Goal: Communication & Community: Answer question/provide support

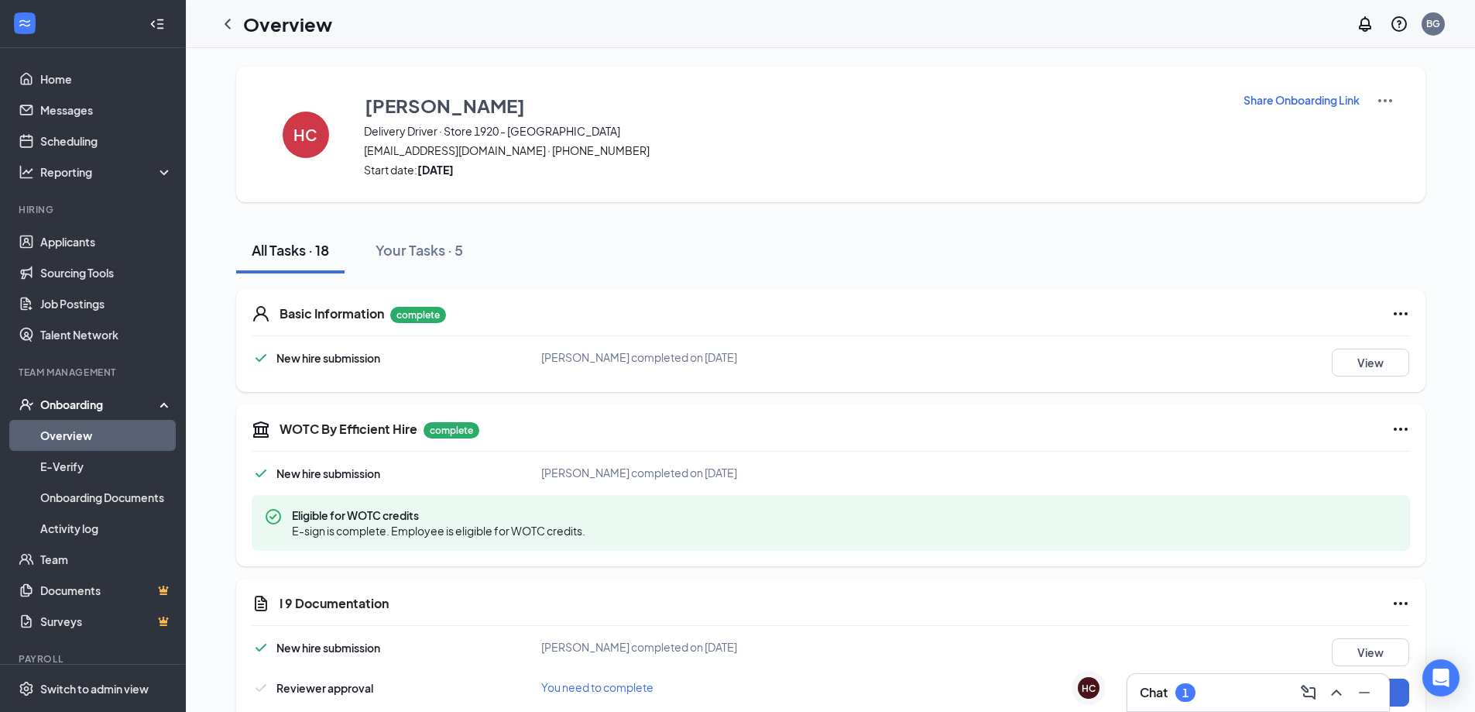
click at [1207, 687] on div "Chat 1" at bounding box center [1258, 692] width 237 height 25
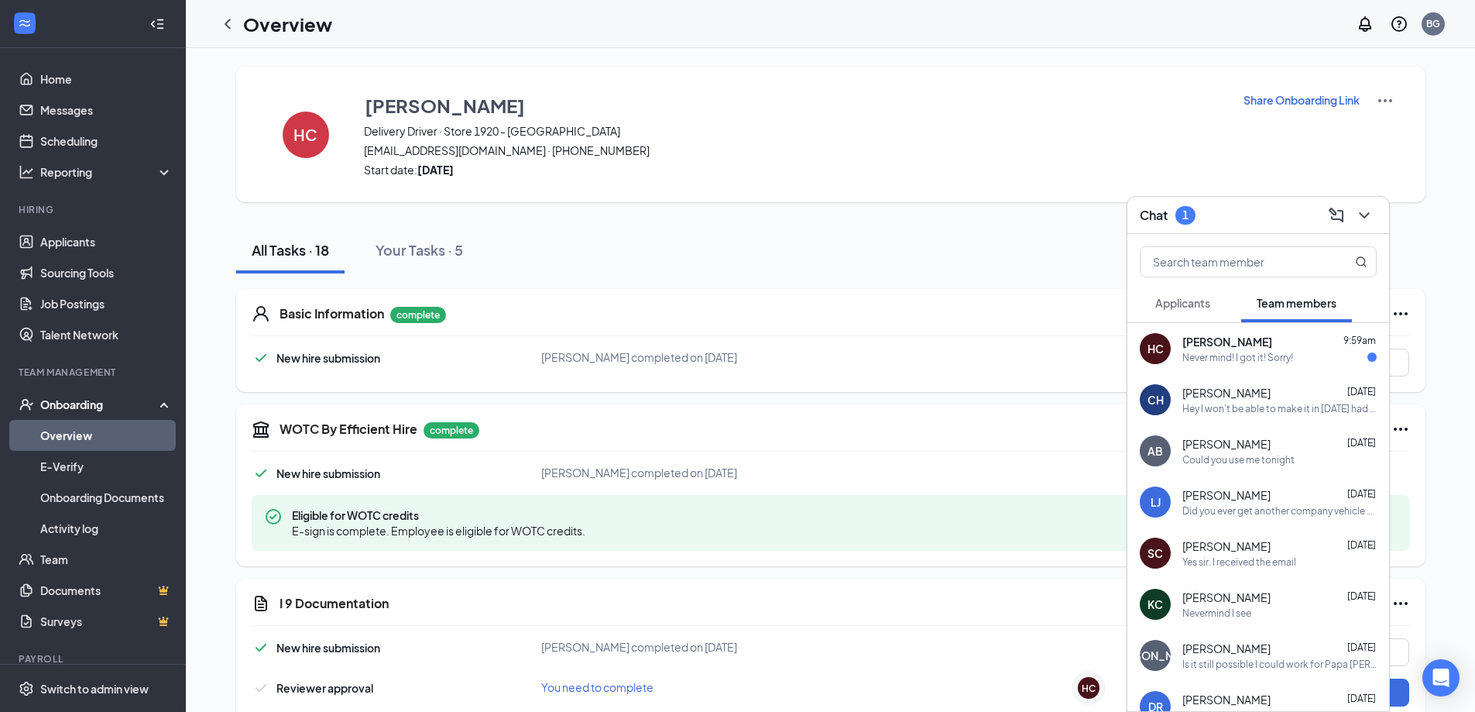
click at [1209, 354] on div "Never mind! I got it! Sorry!" at bounding box center [1238, 357] width 111 height 13
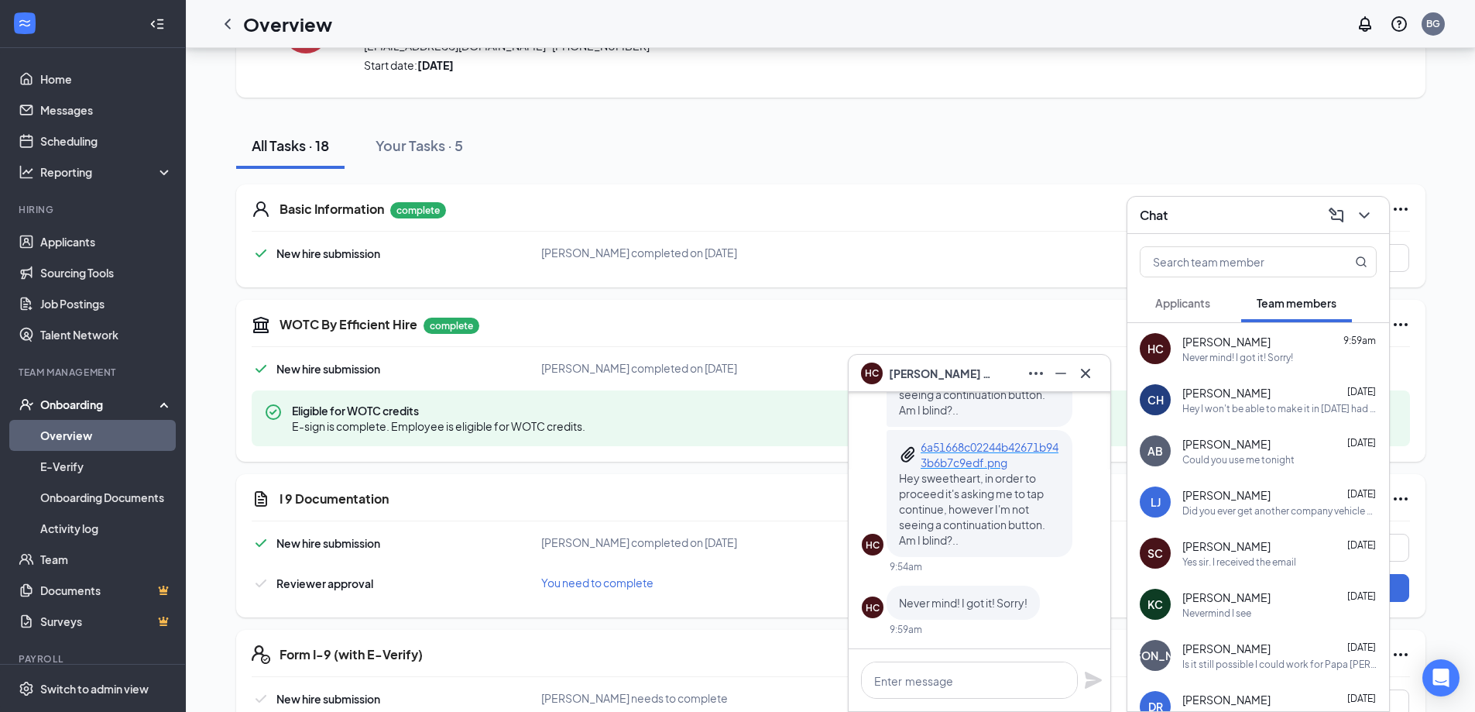
scroll to position [155, 0]
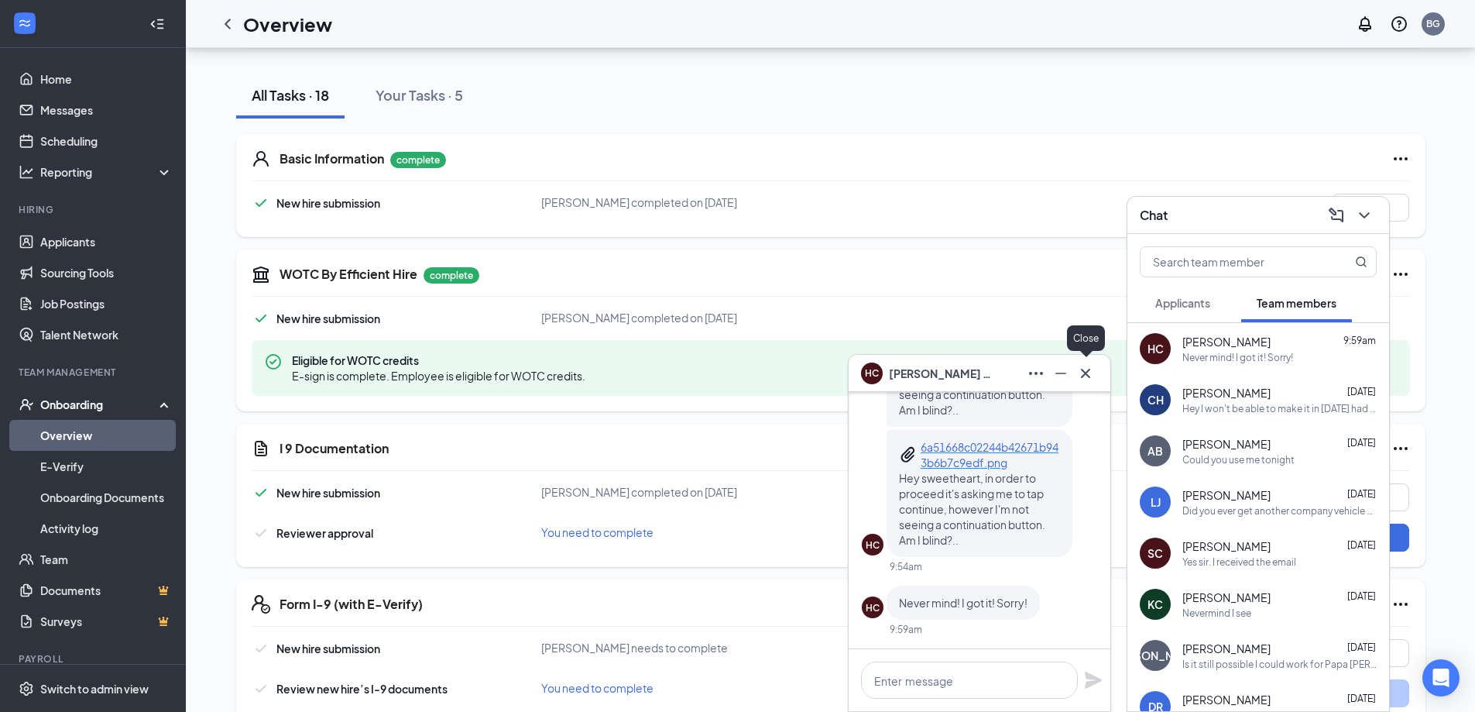
click at [1082, 378] on icon "Cross" at bounding box center [1085, 373] width 19 height 19
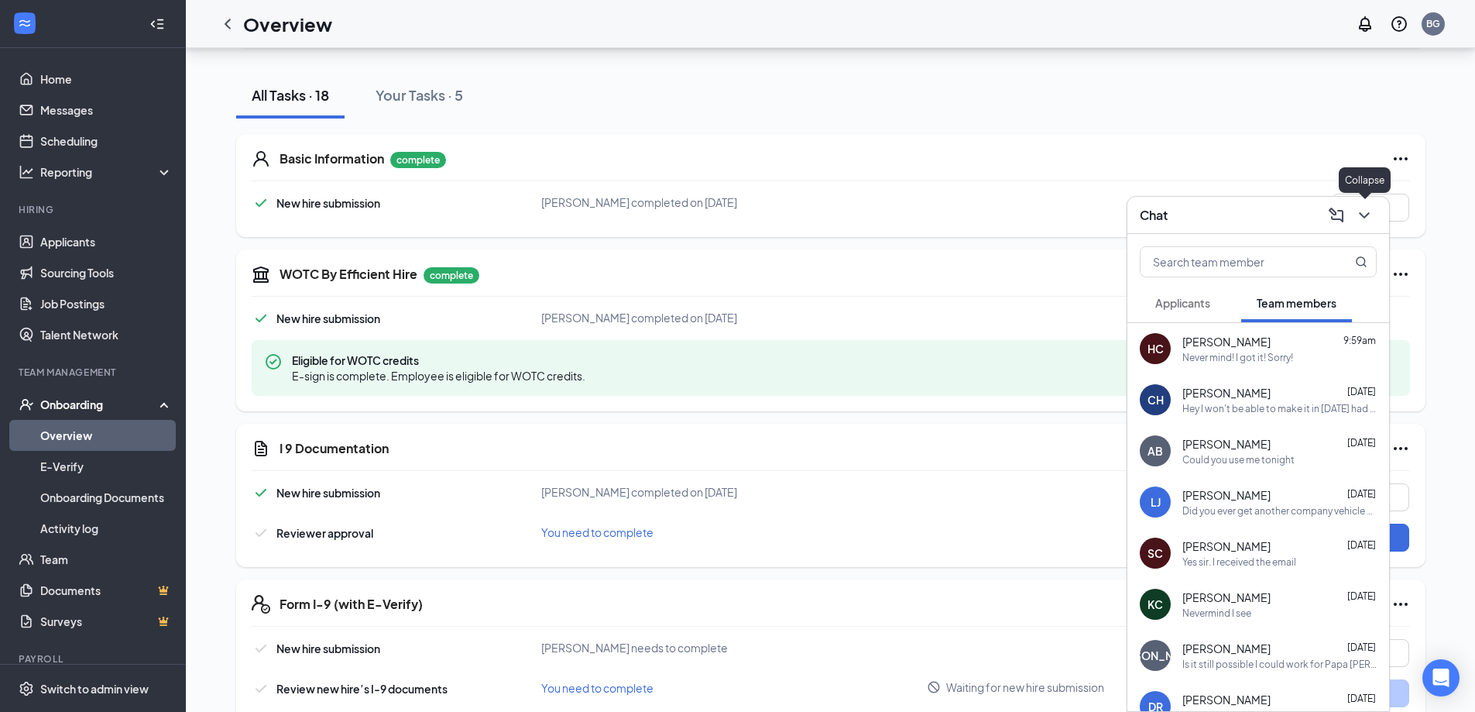
click at [1363, 219] on icon "ChevronDown" at bounding box center [1364, 215] width 19 height 19
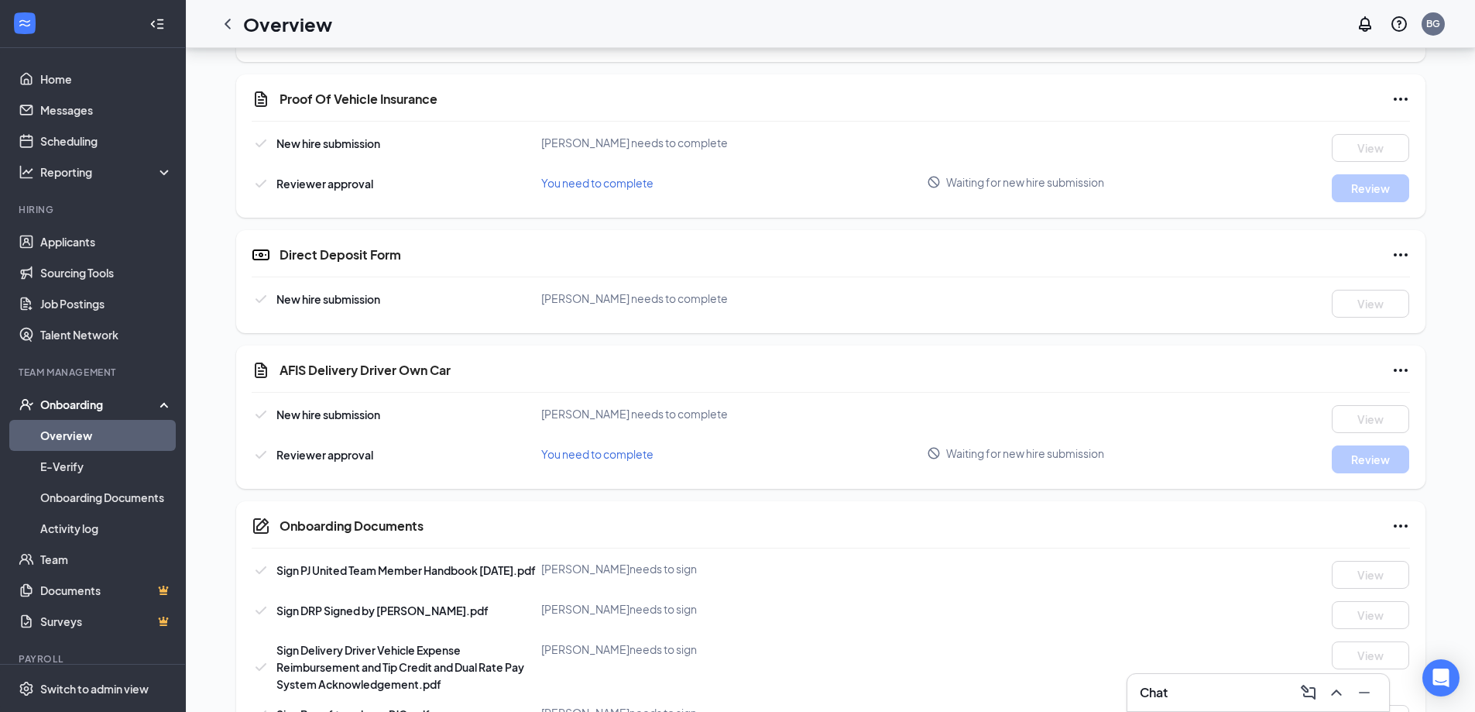
scroll to position [1005, 0]
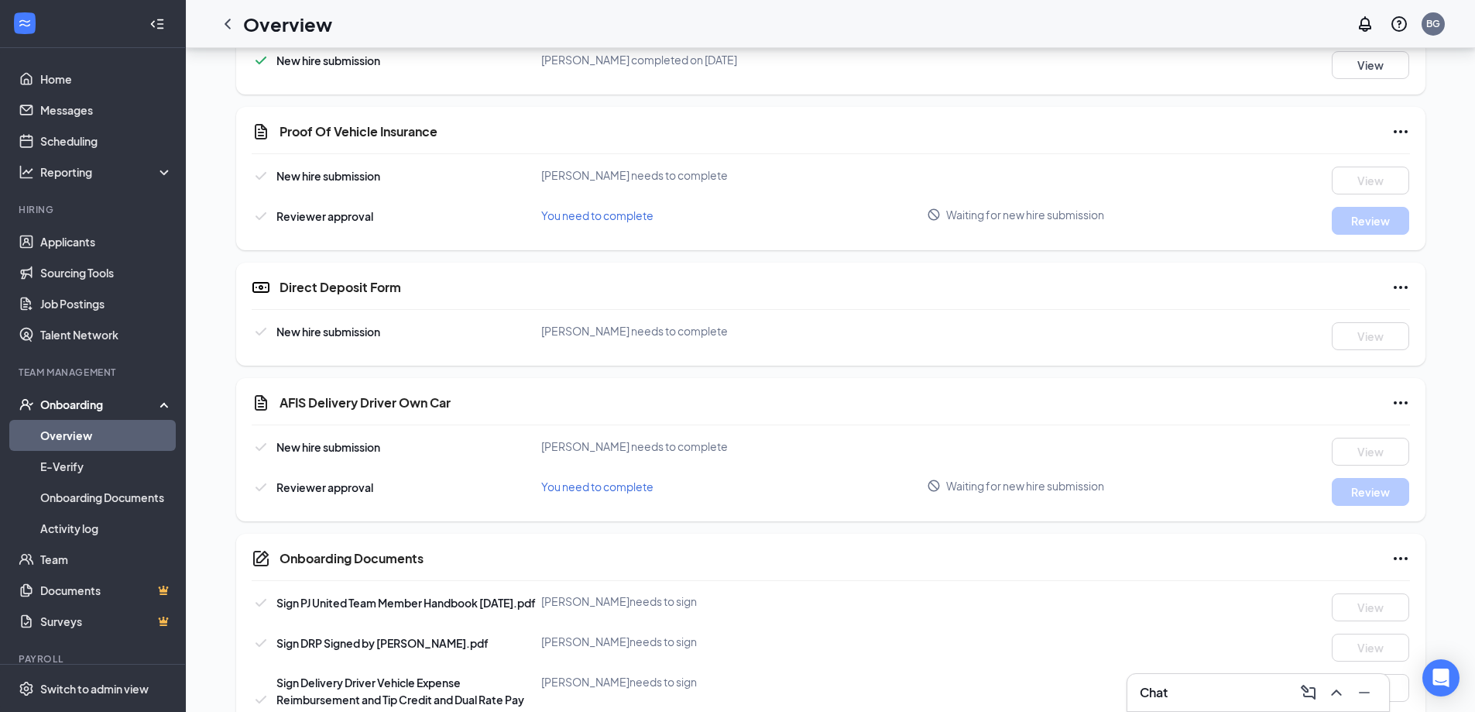
scroll to position [1083, 0]
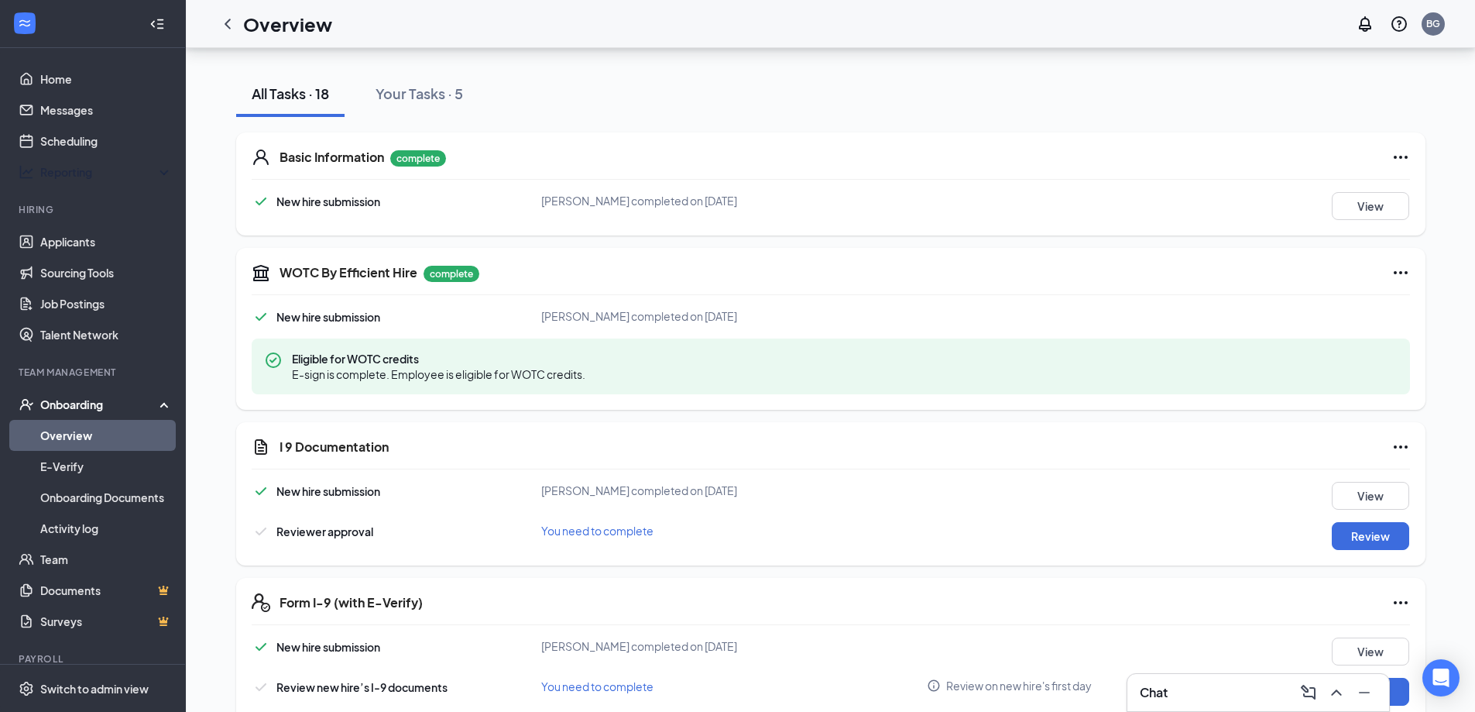
scroll to position [153, 0]
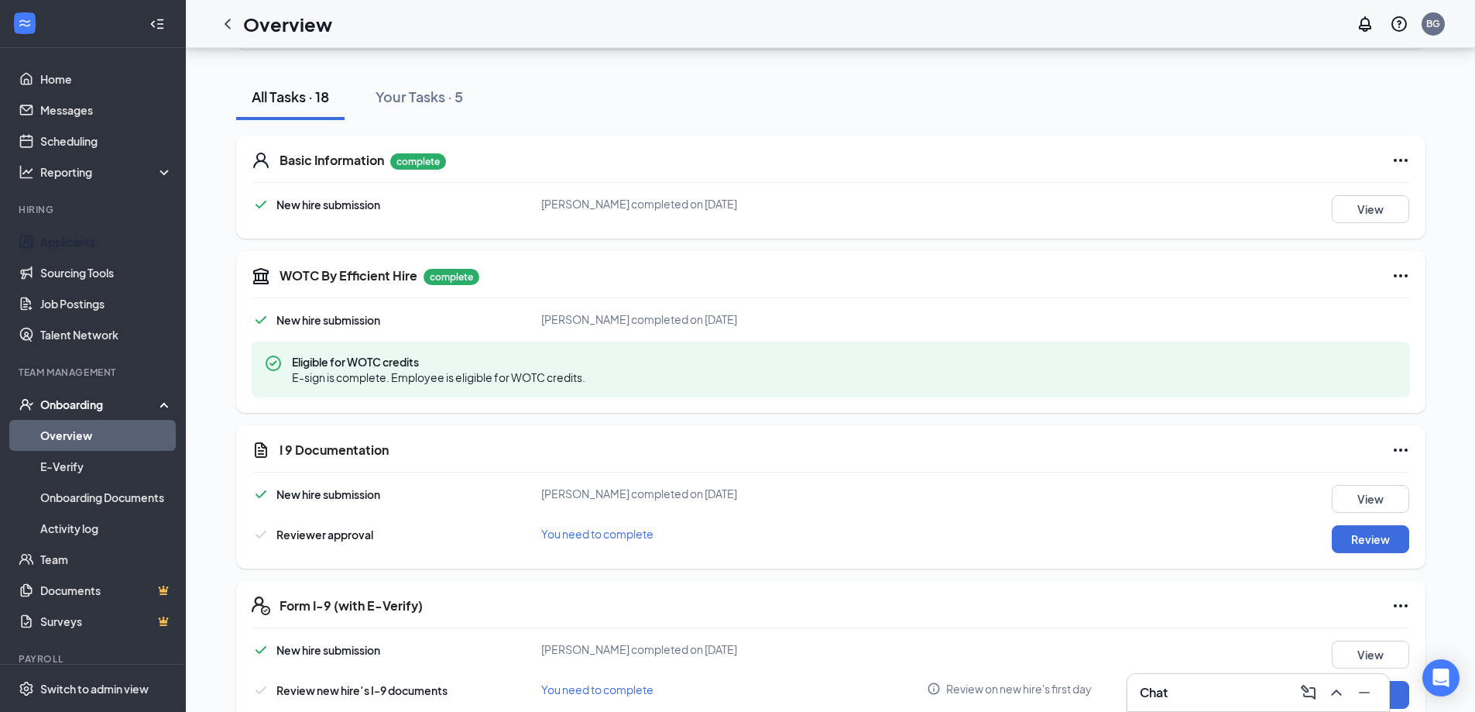
drag, startPoint x: 63, startPoint y: 232, endPoint x: 77, endPoint y: 220, distance: 18.7
click at [63, 234] on link "Applicants" at bounding box center [106, 241] width 132 height 31
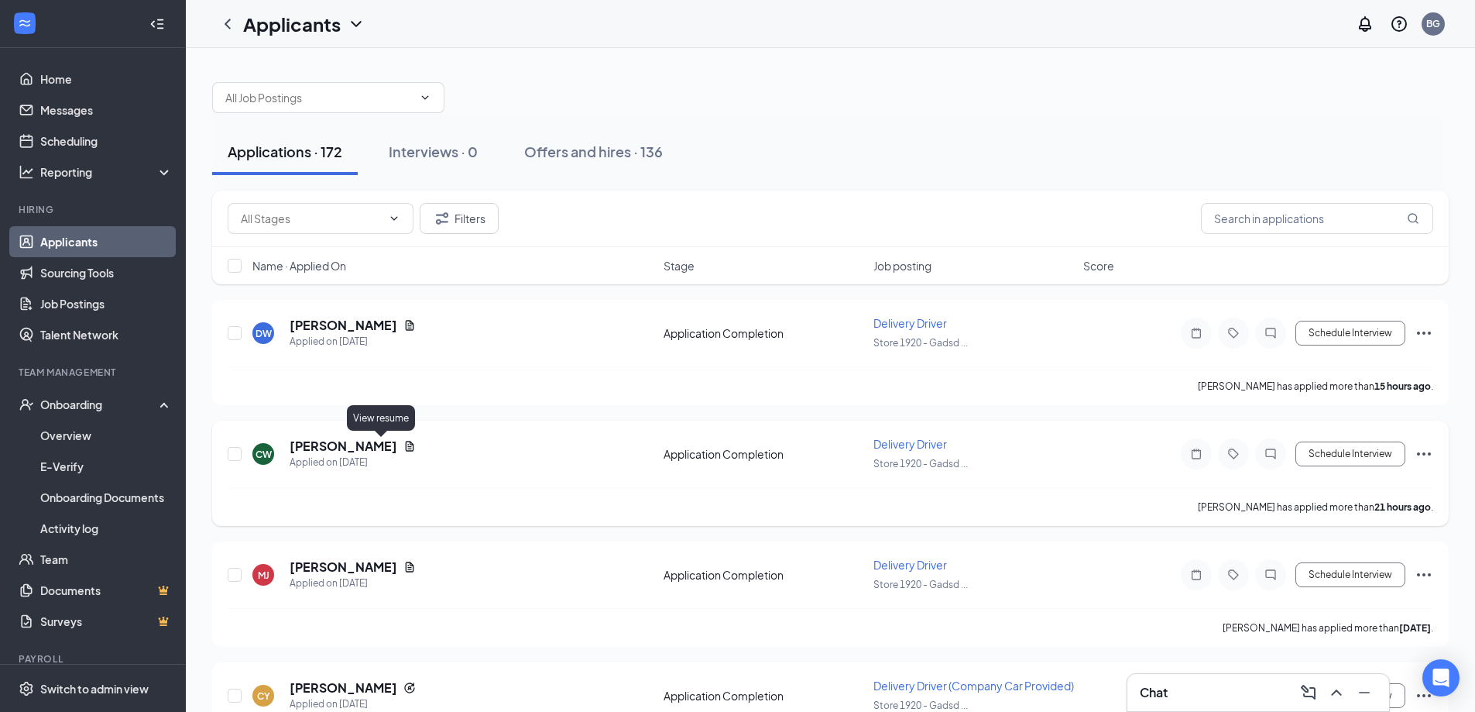
click at [406, 446] on icon "Document" at bounding box center [410, 446] width 9 height 10
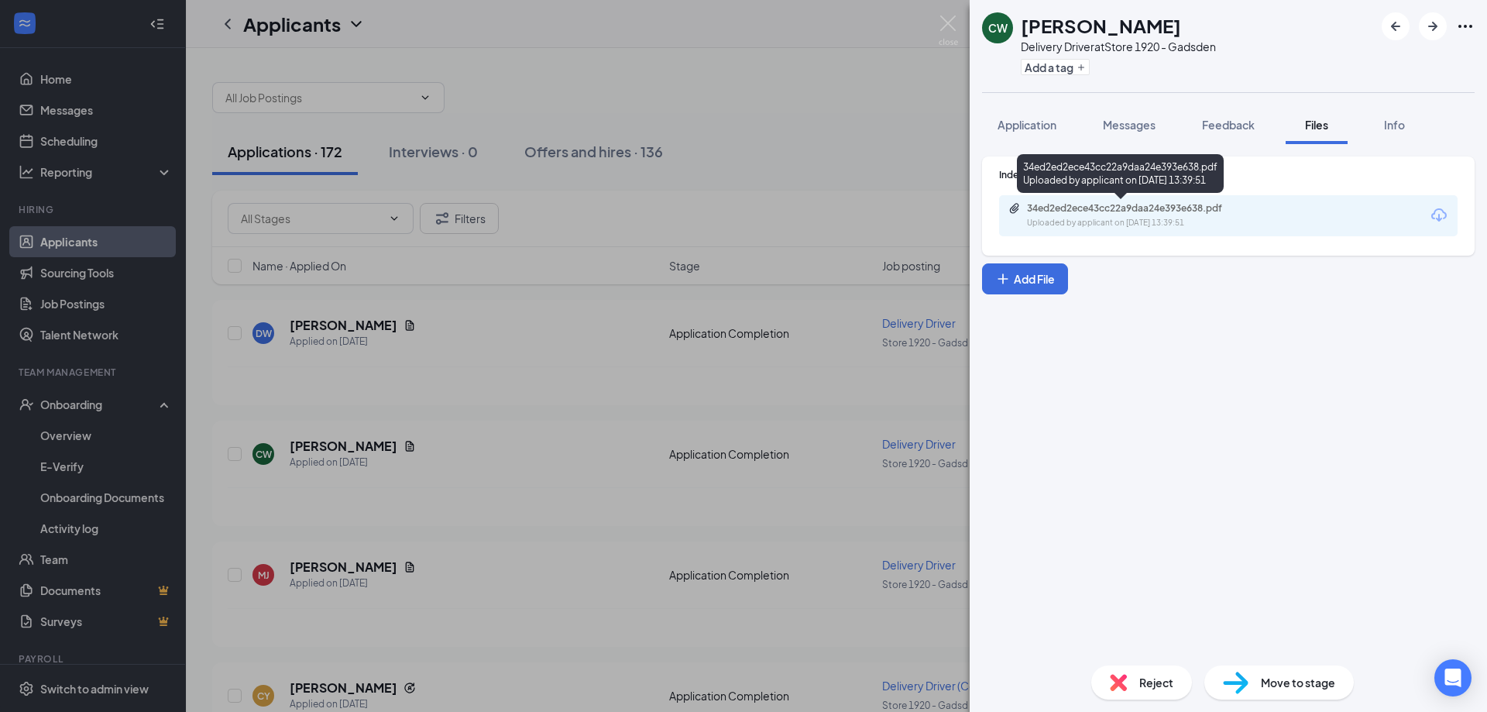
click at [1198, 216] on div "34ed2ed2ece43cc22a9daa24e393e638.pdf Uploaded by applicant on Aug 25, 2025 at 1…" at bounding box center [1133, 215] width 251 height 27
click at [944, 29] on img at bounding box center [948, 30] width 19 height 30
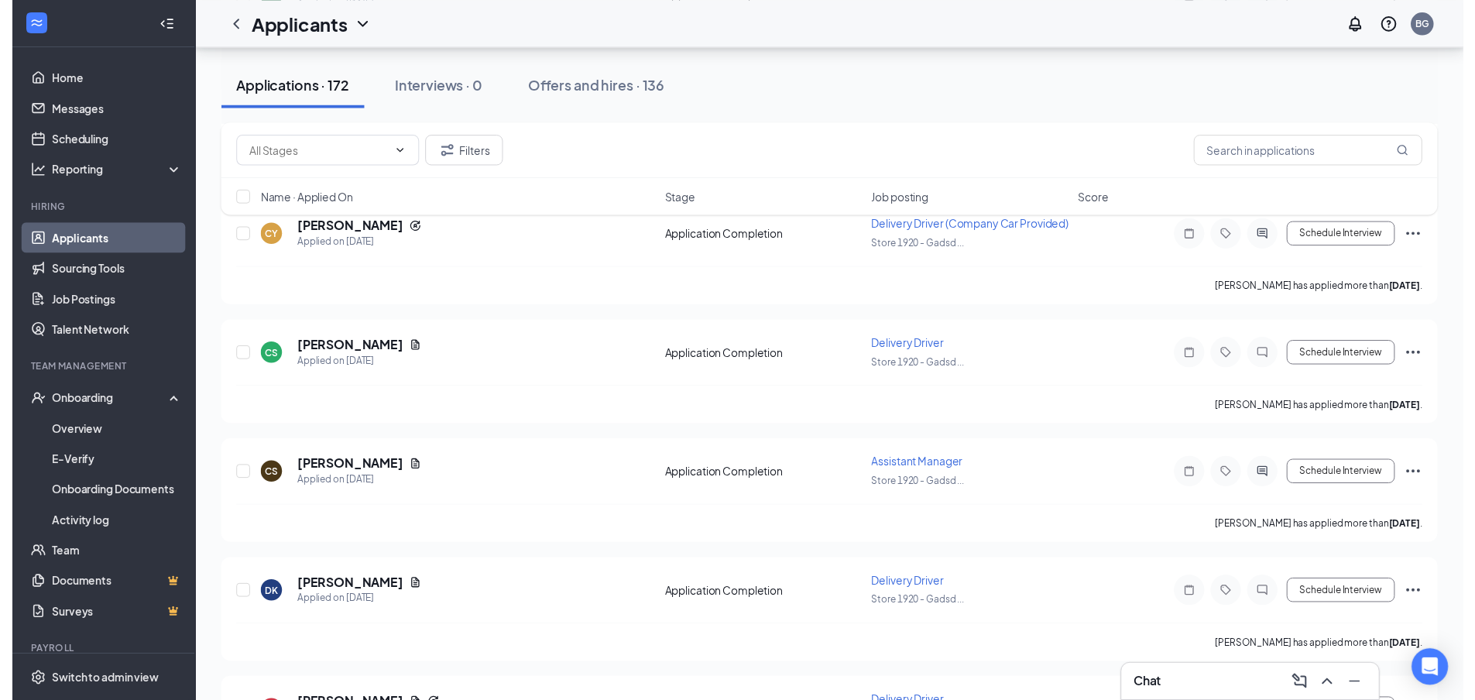
scroll to position [465, 0]
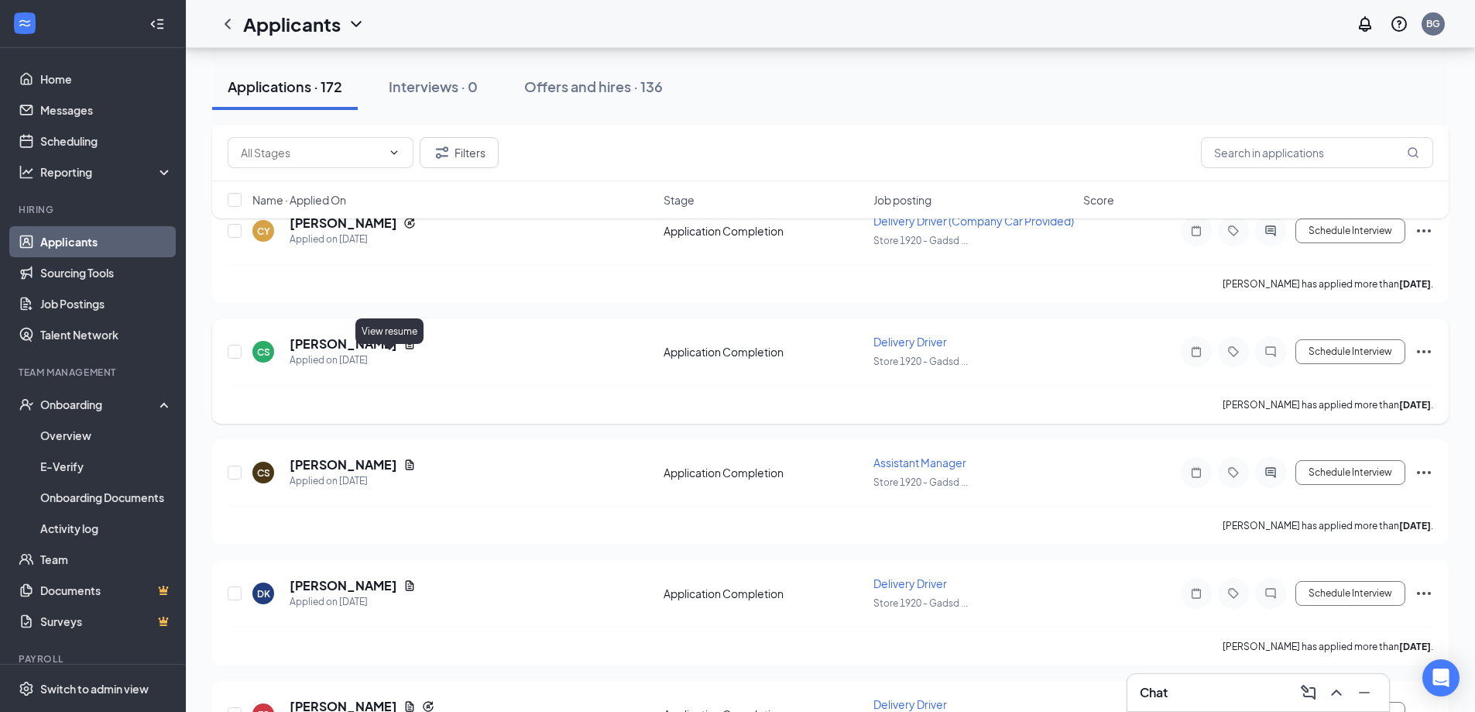
click at [403, 350] on icon "Document" at bounding box center [409, 344] width 12 height 12
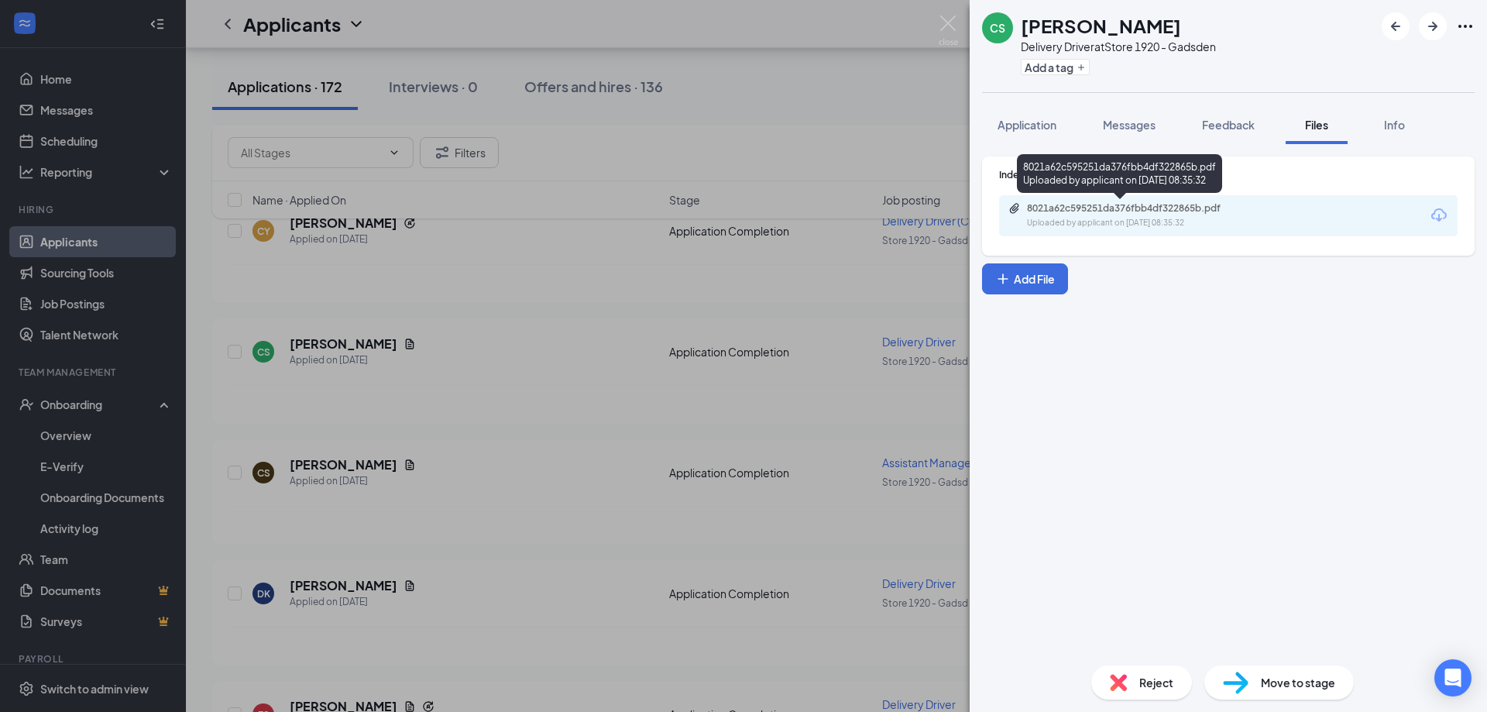
click at [1042, 215] on div "8021a62c595251da376fbb4df322865b.pdf Uploaded by applicant on Aug 23, 2025 at 0…" at bounding box center [1133, 215] width 251 height 27
click at [1111, 119] on span "Messages" at bounding box center [1129, 125] width 53 height 14
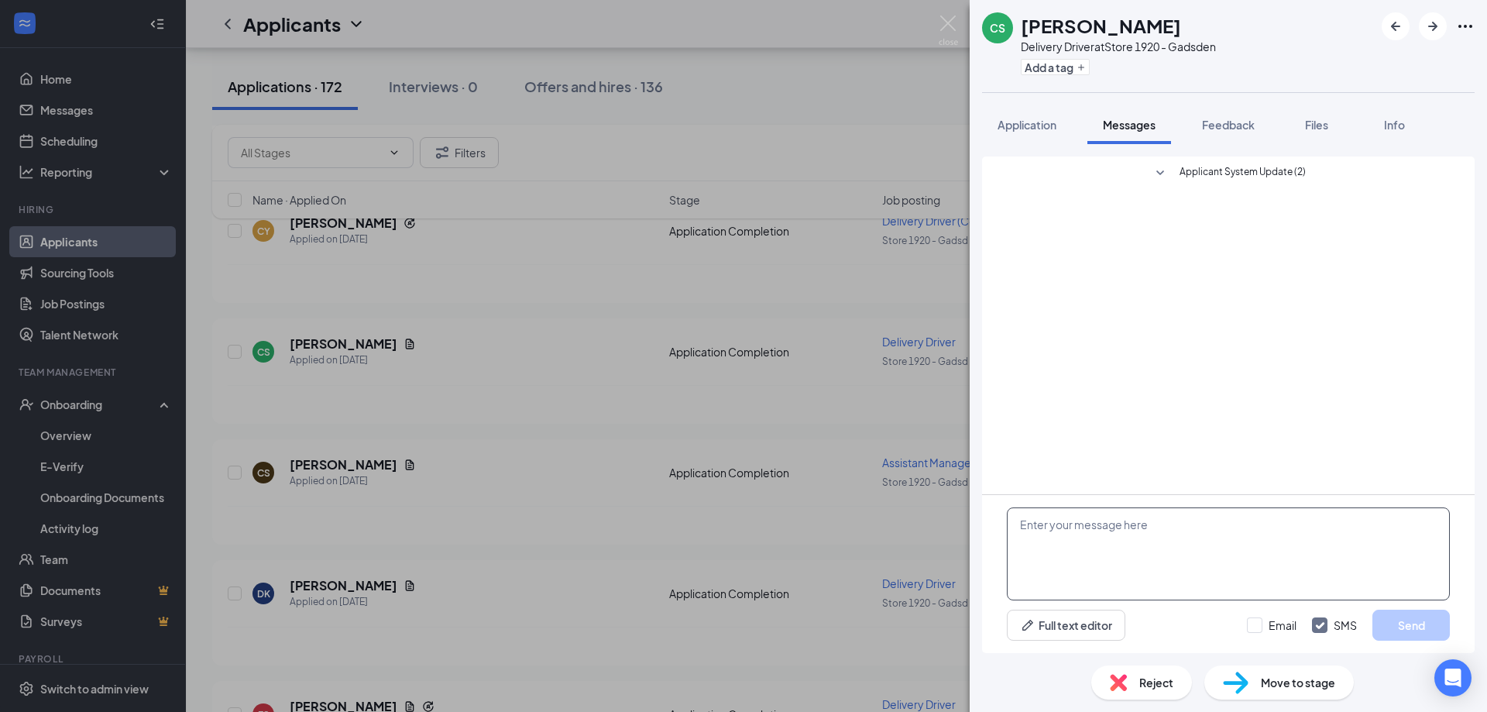
click at [1104, 544] on textarea at bounding box center [1228, 553] width 443 height 93
type textarea "When are you available for an interview?"
click at [1399, 620] on button "Send" at bounding box center [1410, 624] width 77 height 31
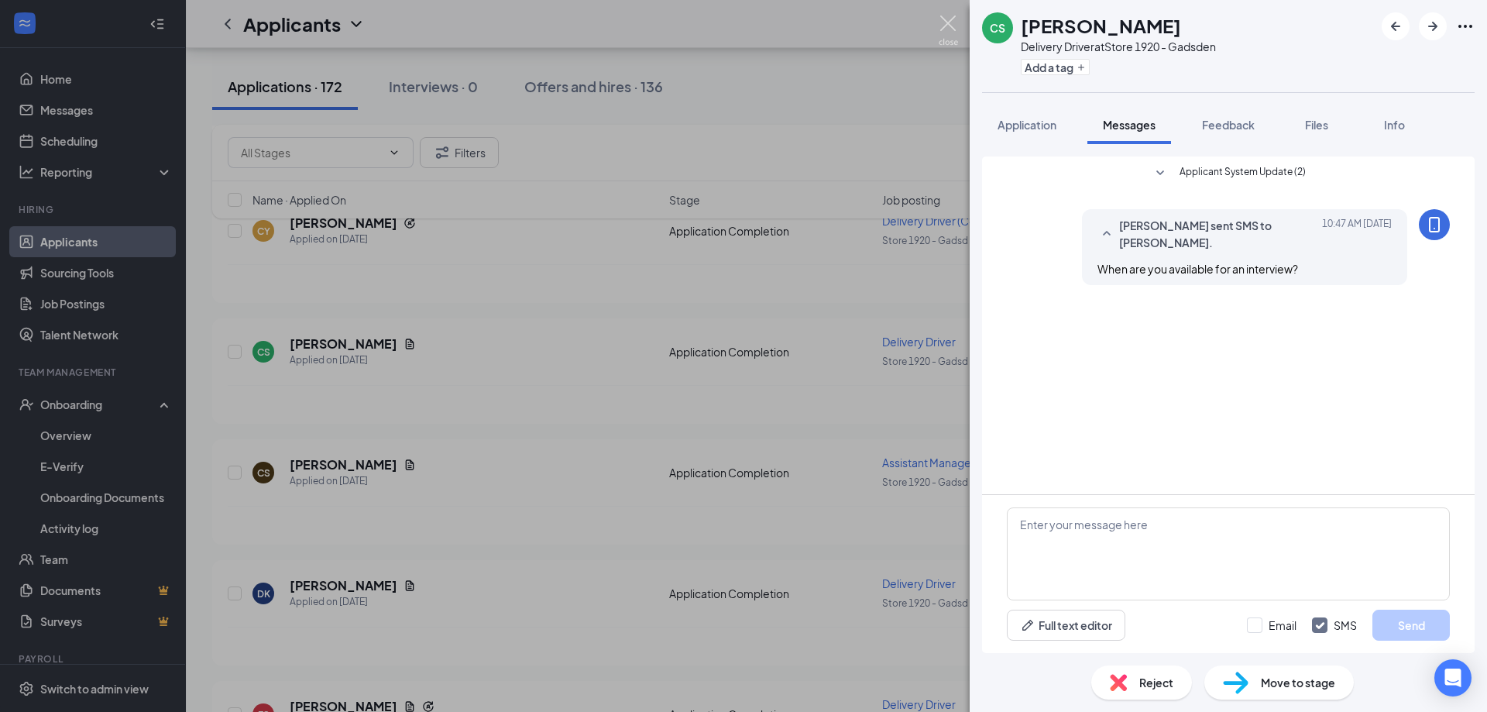
click at [949, 28] on img at bounding box center [948, 30] width 19 height 30
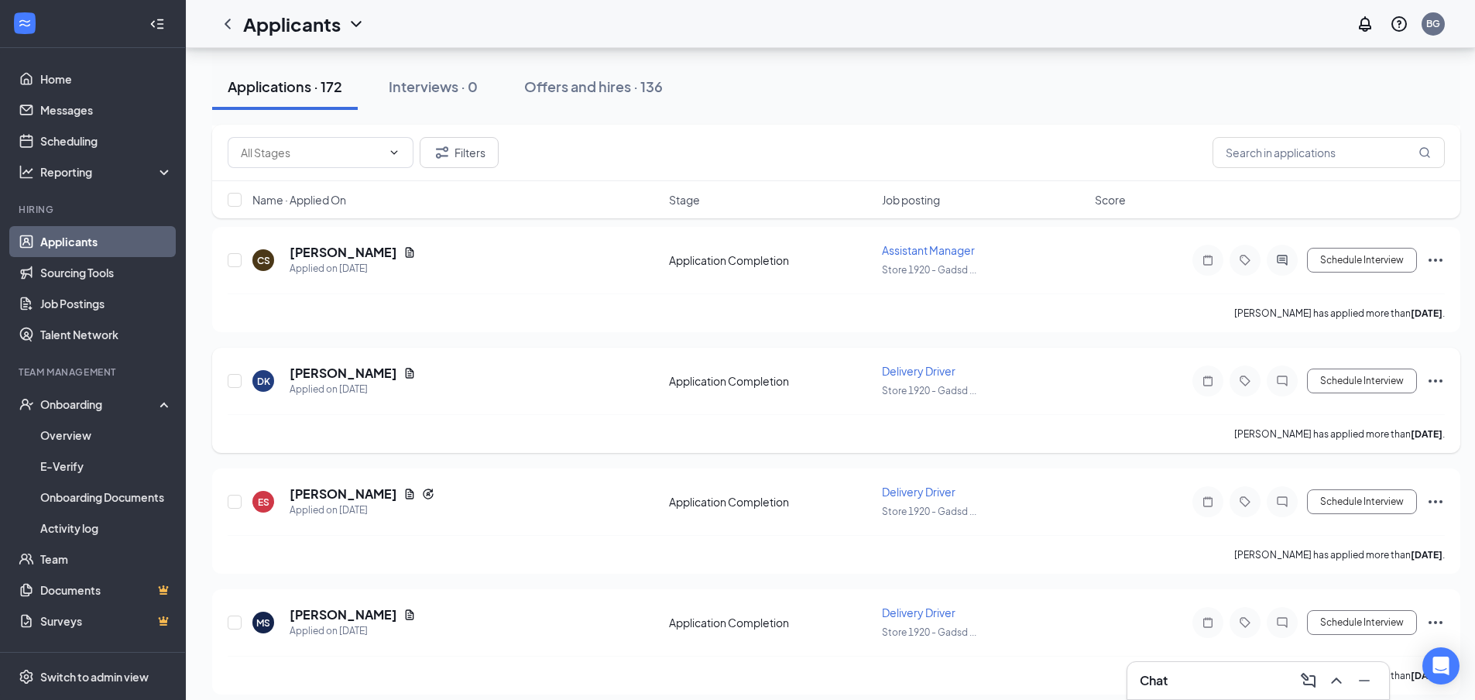
scroll to position [697, 0]
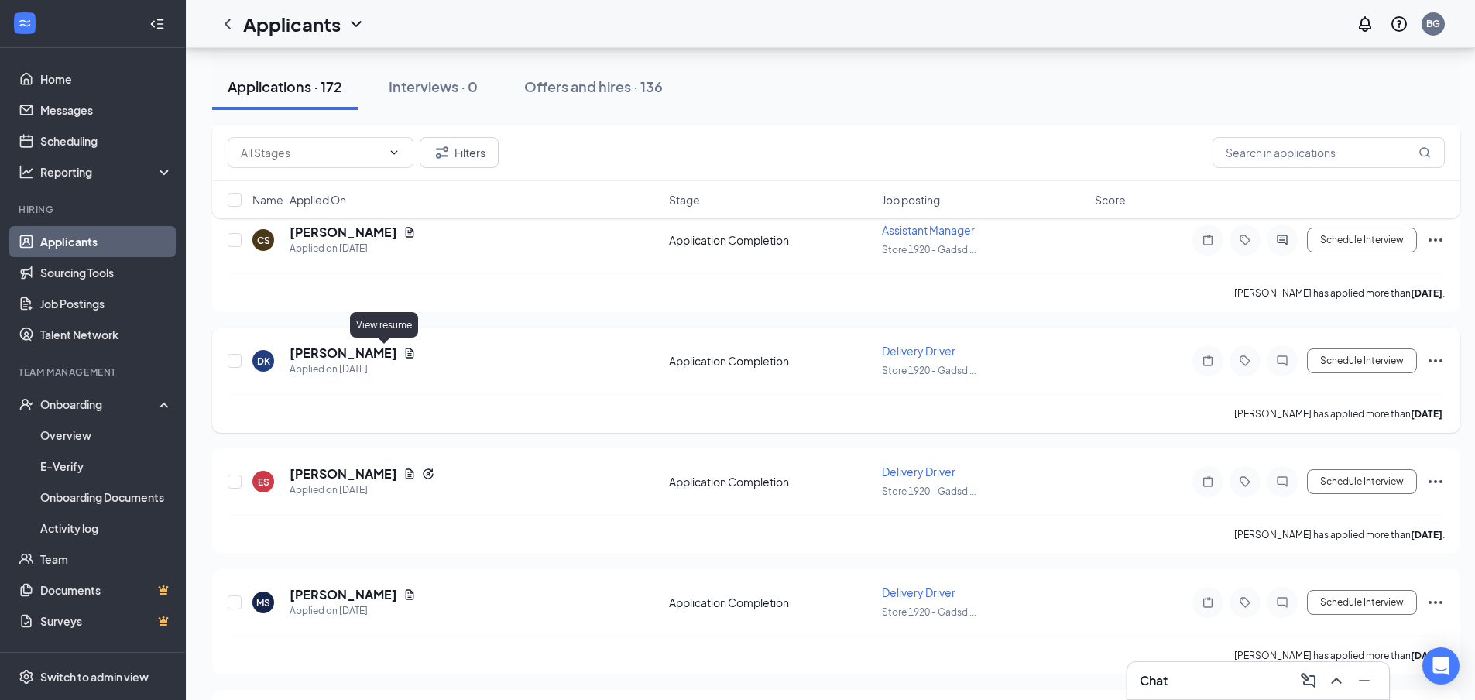
click at [403, 357] on icon "Document" at bounding box center [409, 353] width 12 height 12
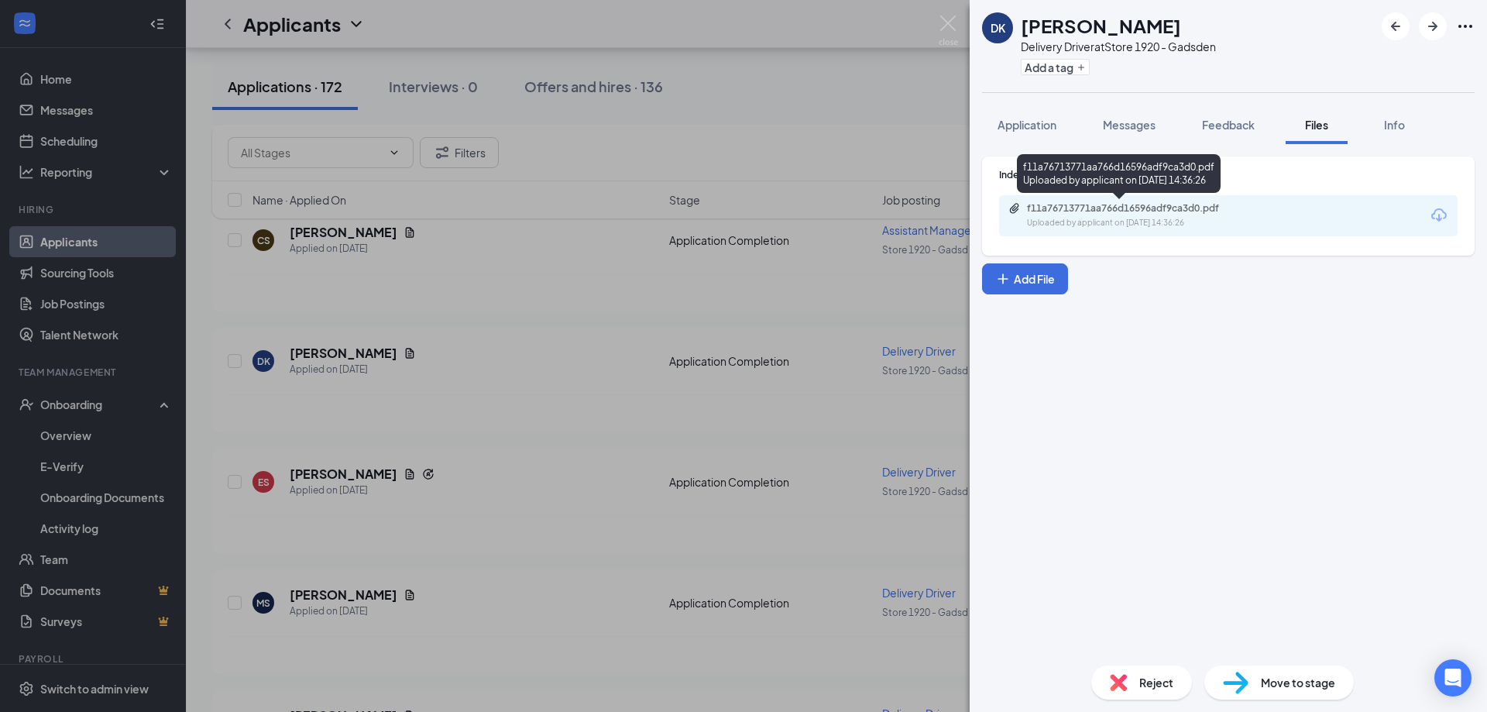
click at [1080, 216] on div "f11a76713771aa766d16596adf9ca3d0.pdf Uploaded by applicant on Aug 22, 2025 at 1…" at bounding box center [1133, 215] width 251 height 27
click at [949, 21] on img at bounding box center [948, 30] width 19 height 30
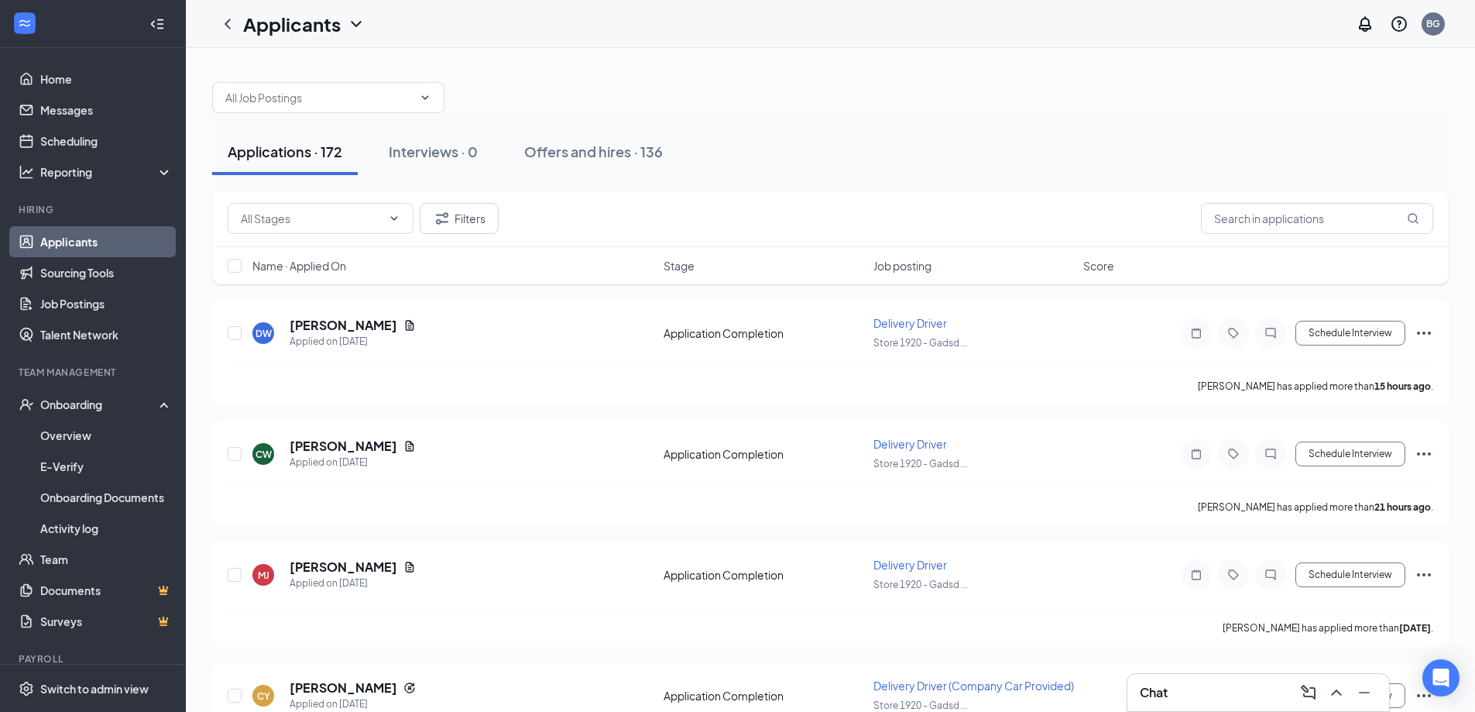
click at [1237, 691] on div "Chat" at bounding box center [1258, 692] width 237 height 25
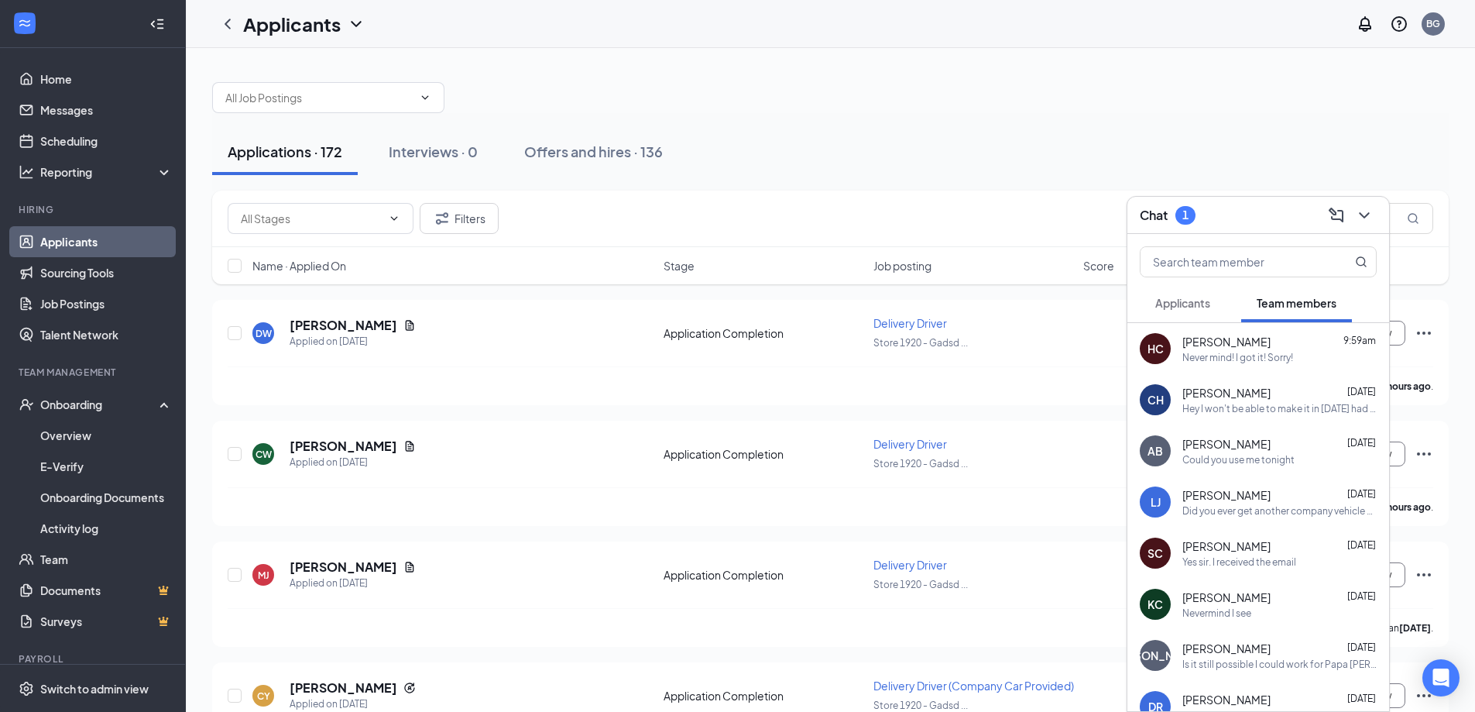
click at [1176, 307] on span "Applicants" at bounding box center [1182, 303] width 55 height 14
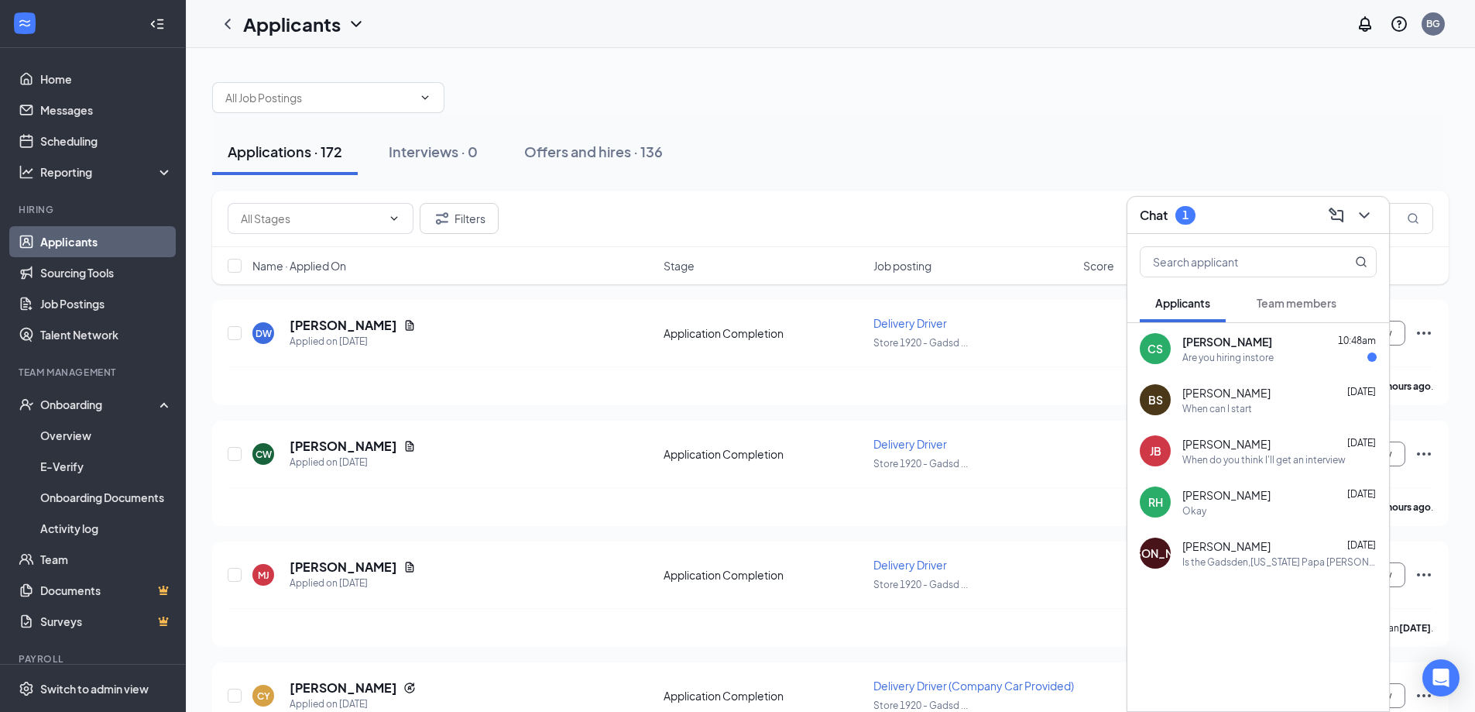
click at [1188, 352] on div "Are you hiring instore" at bounding box center [1228, 357] width 91 height 13
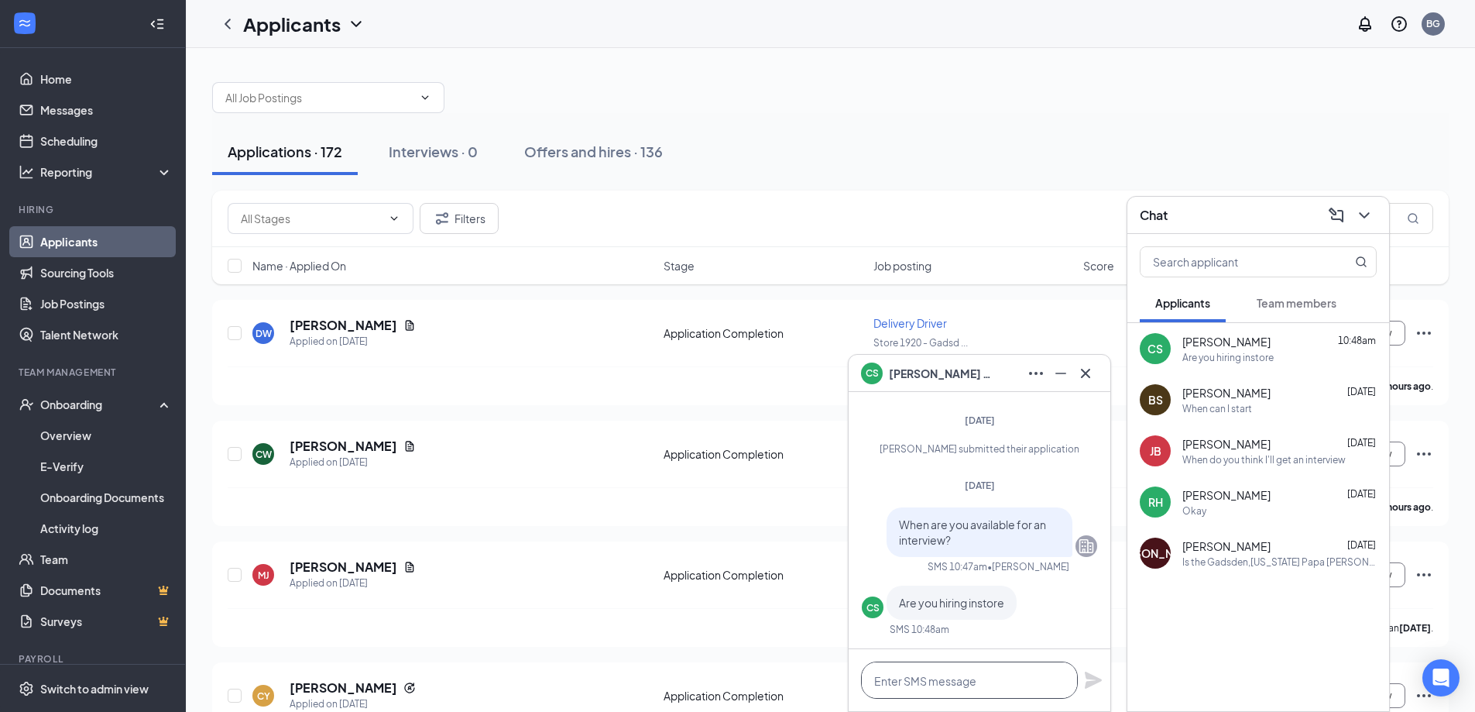
click at [965, 682] on textarea at bounding box center [969, 679] width 217 height 37
type textarea "Currently I am only looking for drivers"
drag, startPoint x: 1092, startPoint y: 675, endPoint x: 1091, endPoint y: 638, distance: 37.2
click at [1093, 675] on icon "Plane" at bounding box center [1093, 680] width 19 height 19
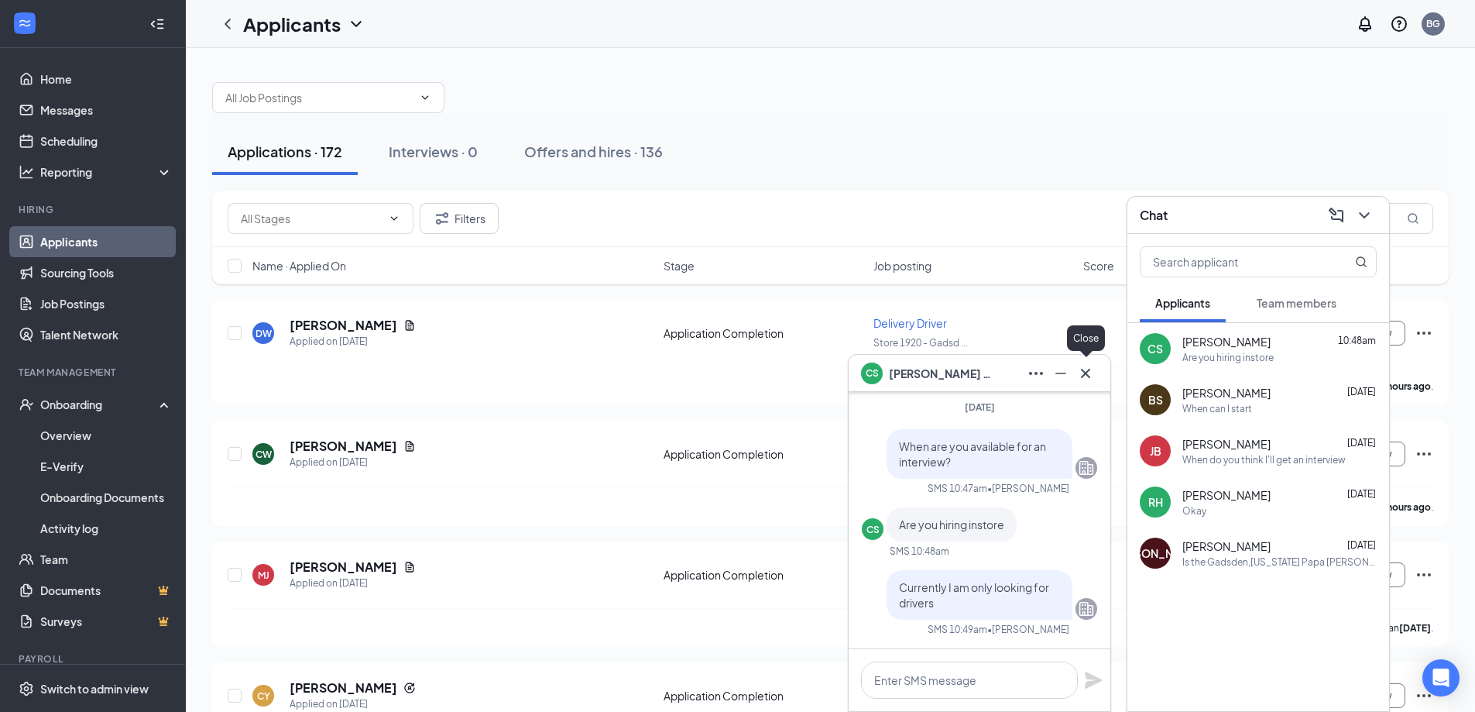
click at [1084, 374] on icon "Cross" at bounding box center [1085, 372] width 9 height 9
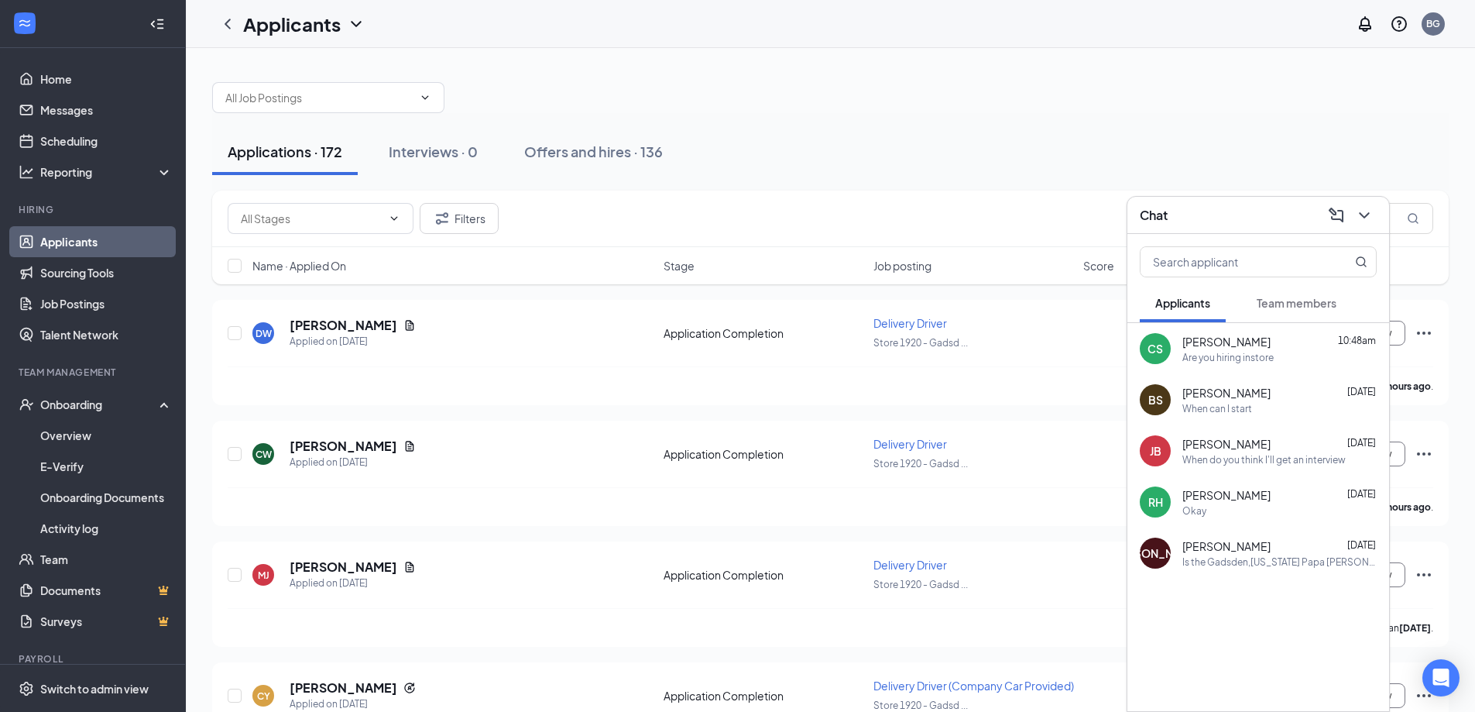
click at [1365, 221] on icon "ChevronDown" at bounding box center [1364, 215] width 19 height 19
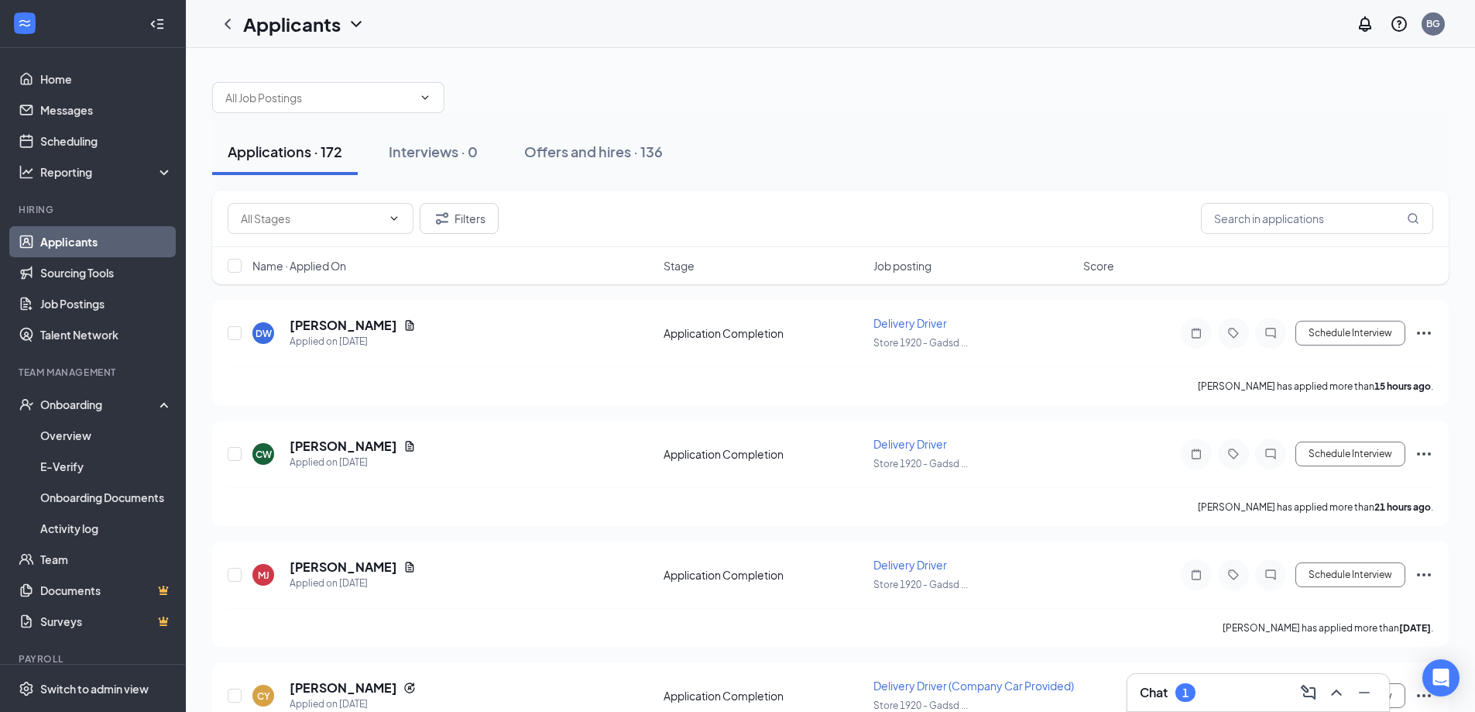
click at [1172, 705] on div "Chat 1" at bounding box center [1259, 692] width 262 height 37
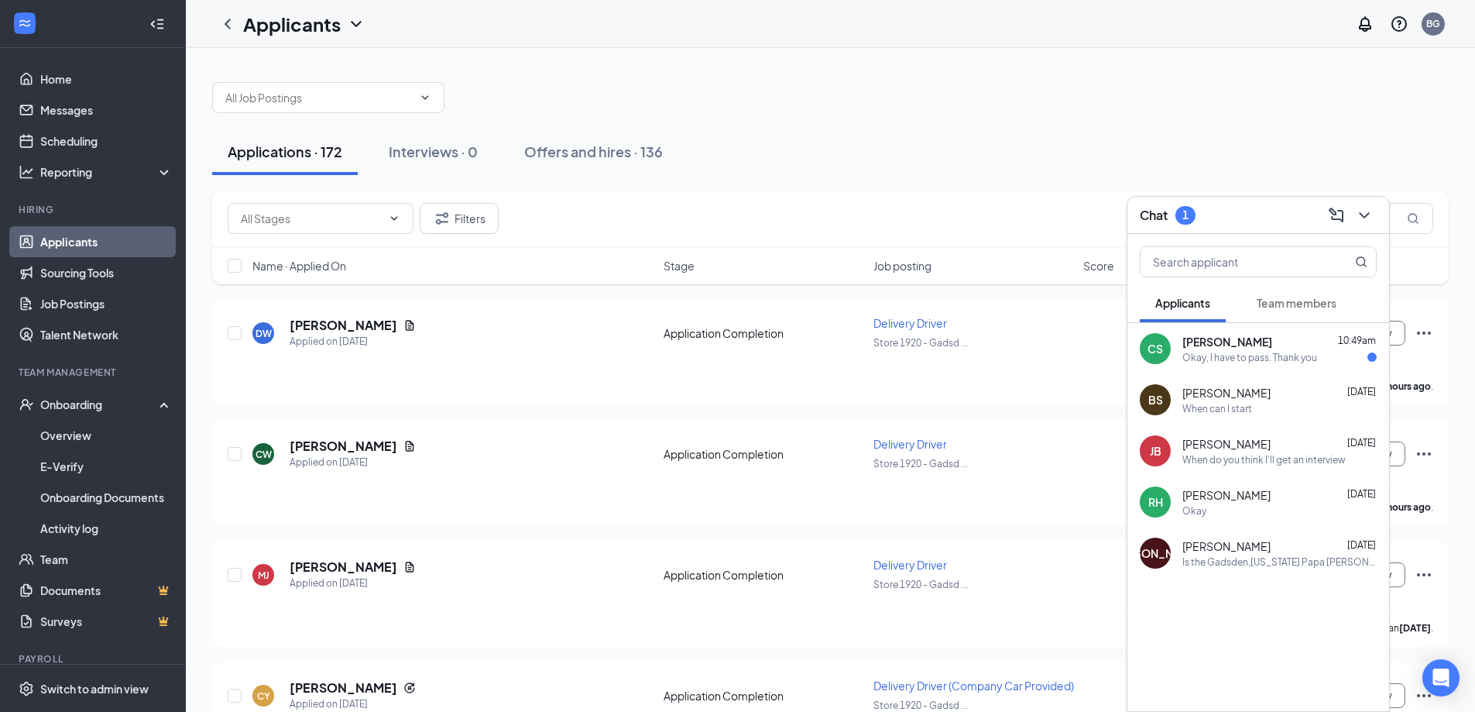
click at [1234, 347] on span "Cathryn Shiver" at bounding box center [1228, 341] width 90 height 15
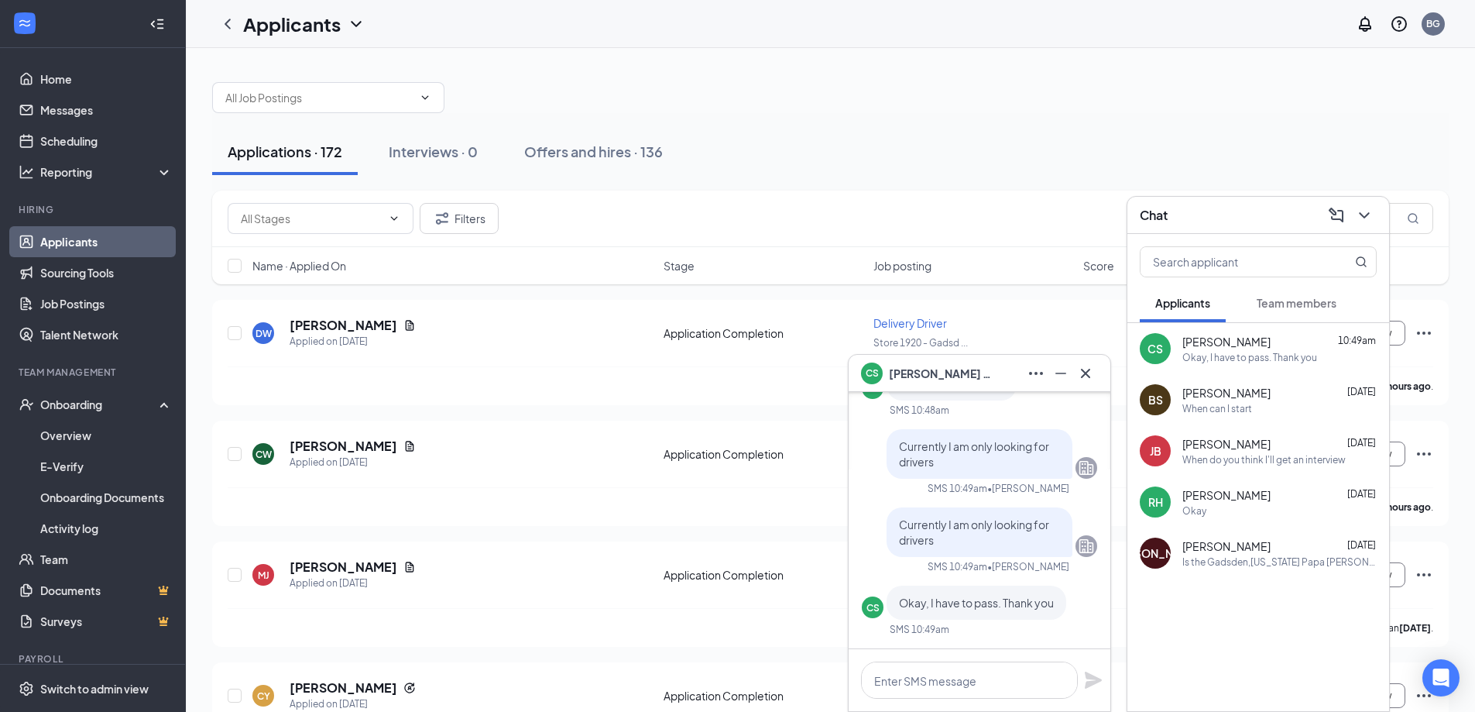
click at [1097, 377] on div at bounding box center [1085, 373] width 25 height 25
click at [1090, 378] on icon "Cross" at bounding box center [1085, 373] width 19 height 19
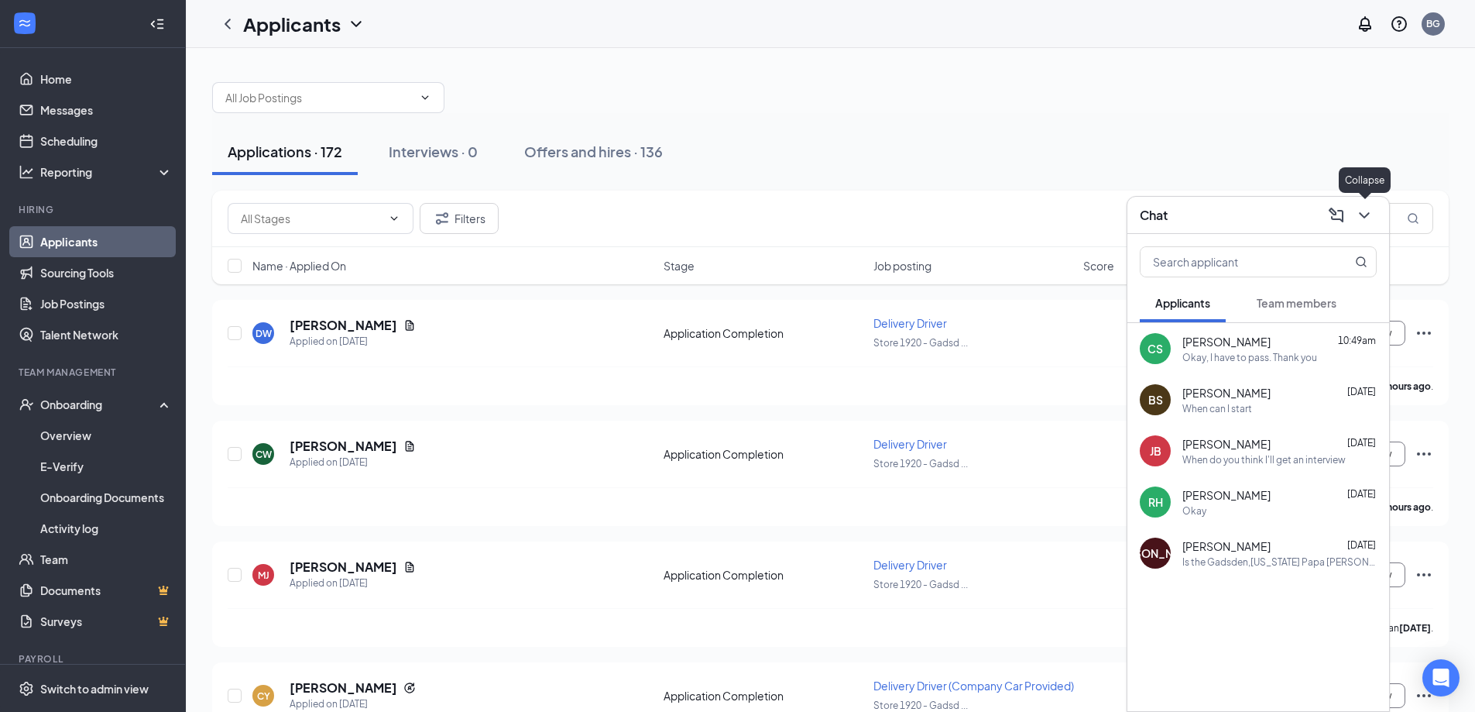
click at [1360, 211] on icon "ChevronDown" at bounding box center [1364, 215] width 19 height 19
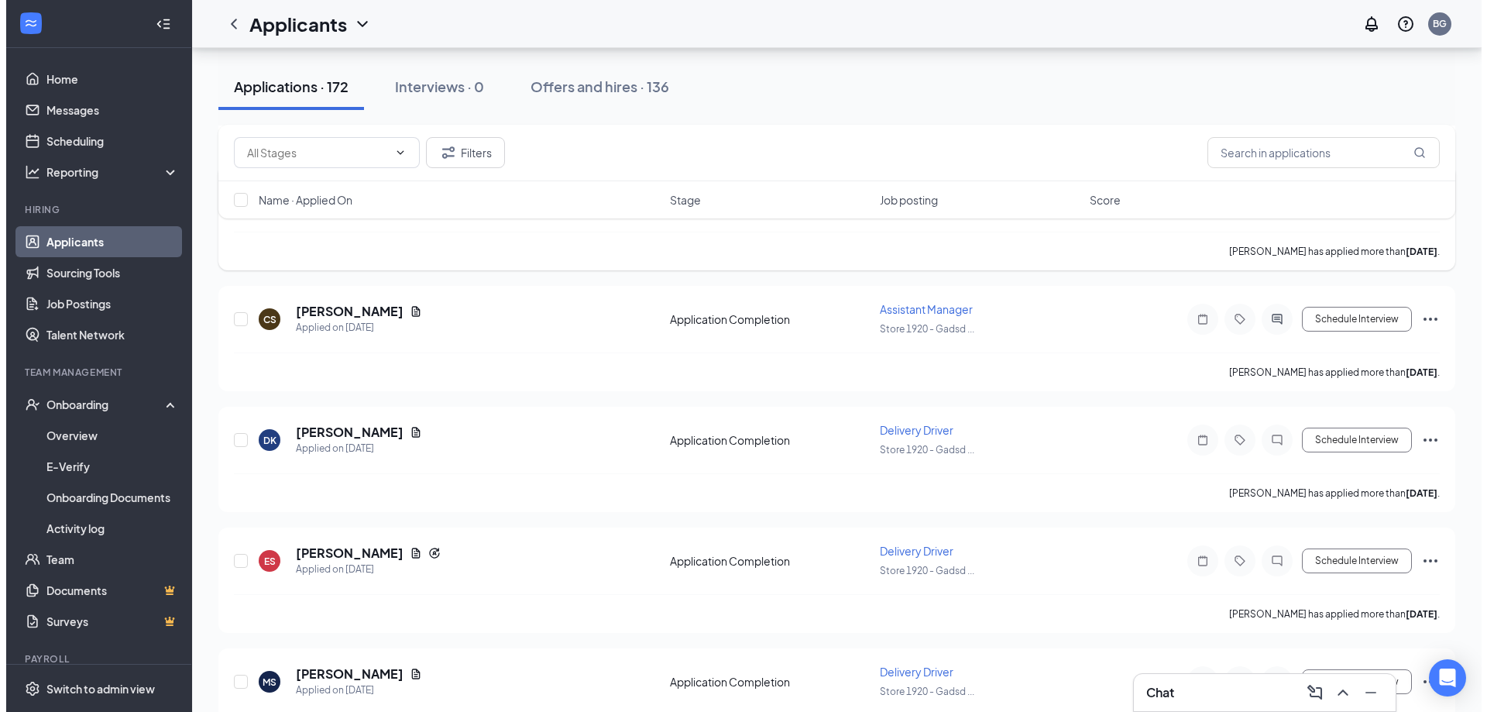
scroll to position [620, 0]
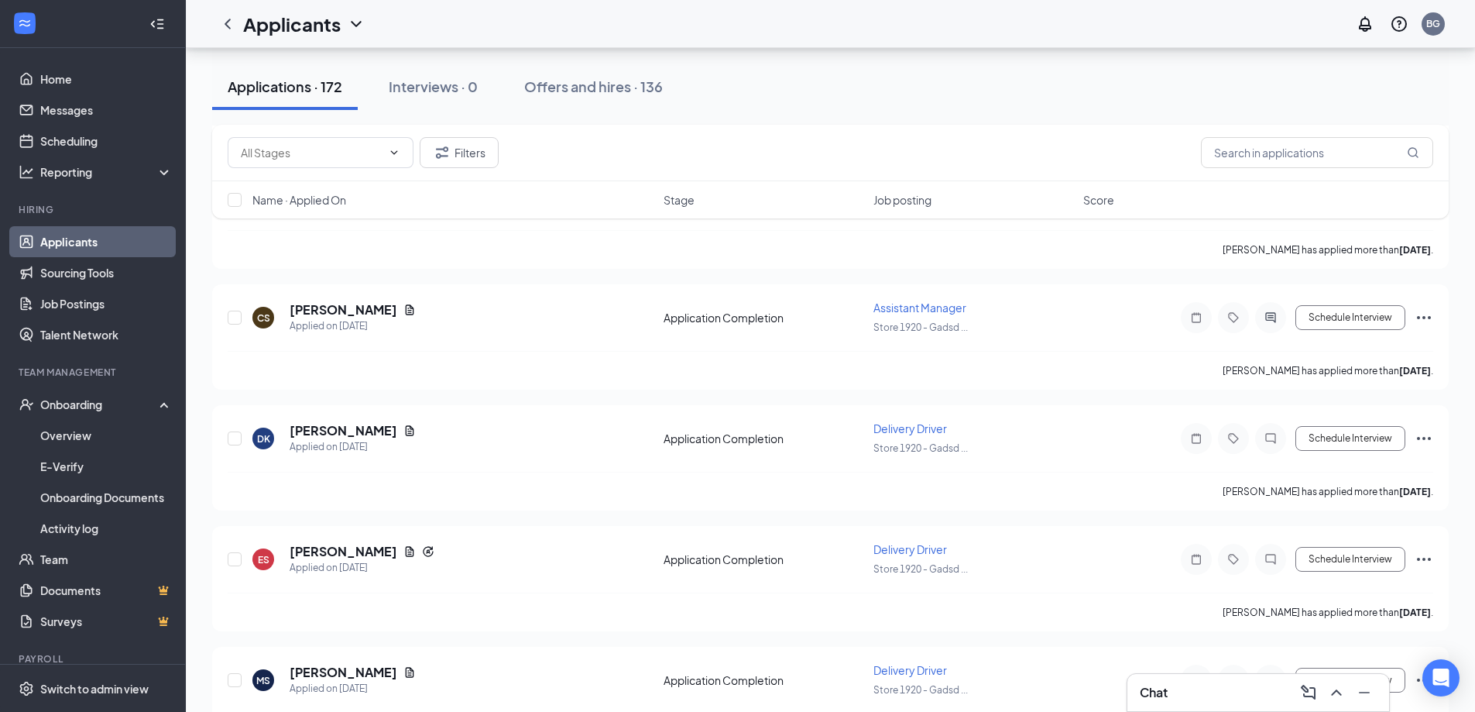
click at [1184, 692] on div "Chat" at bounding box center [1258, 692] width 237 height 25
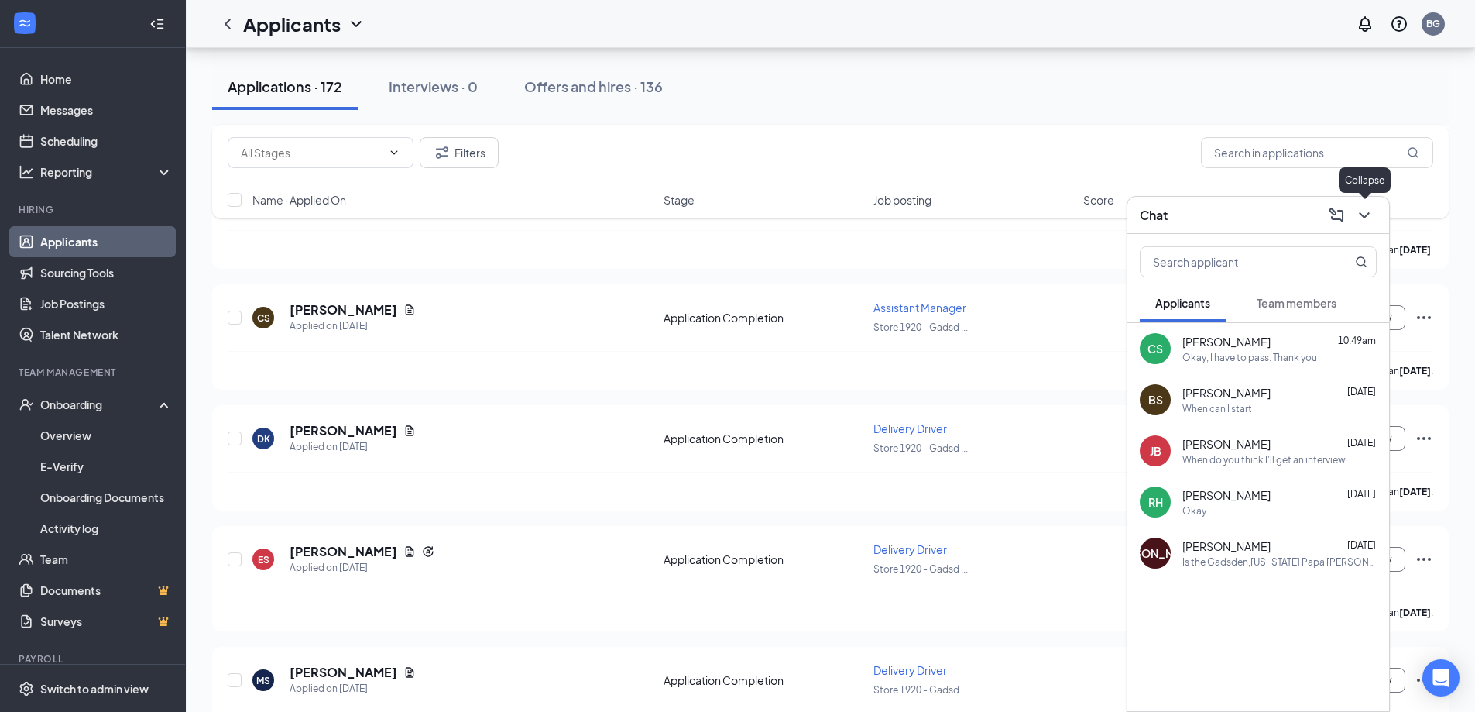
click at [1363, 220] on icon "ChevronDown" at bounding box center [1364, 215] width 19 height 19
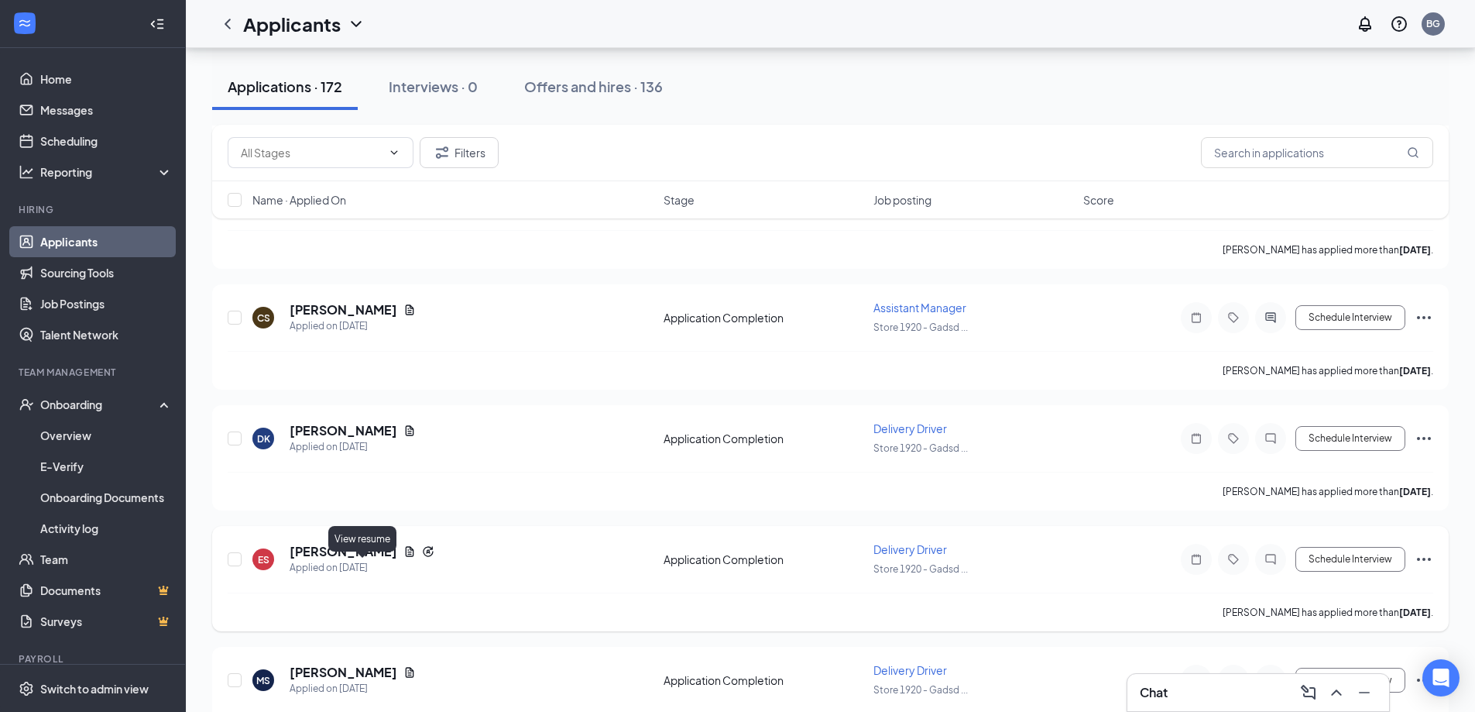
click at [403, 558] on icon "Document" at bounding box center [409, 551] width 12 height 12
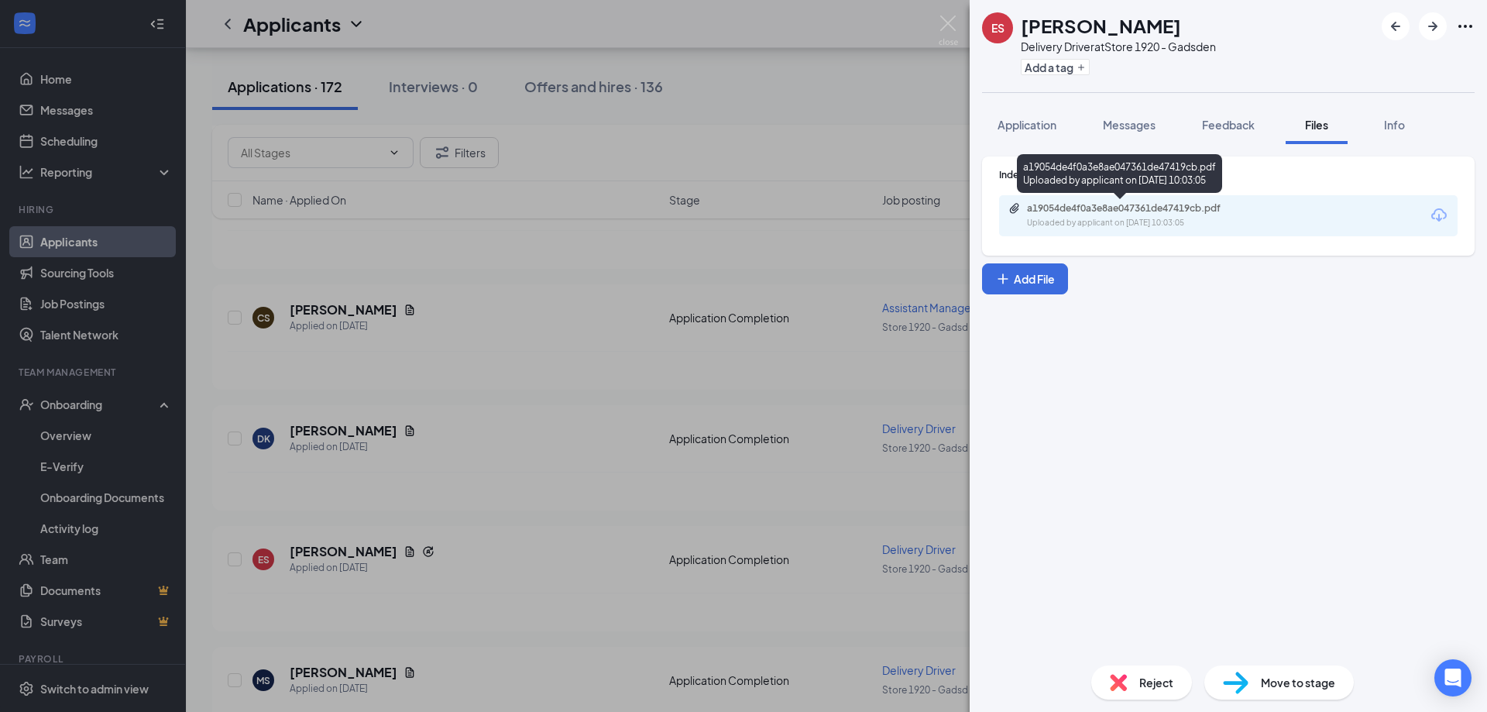
click at [1027, 215] on div "a19054de4f0a3e8ae047361de47419cb.pdf Uploaded by applicant on Aug 22, 2025 at 1…" at bounding box center [1133, 215] width 251 height 27
